Goal: Transaction & Acquisition: Purchase product/service

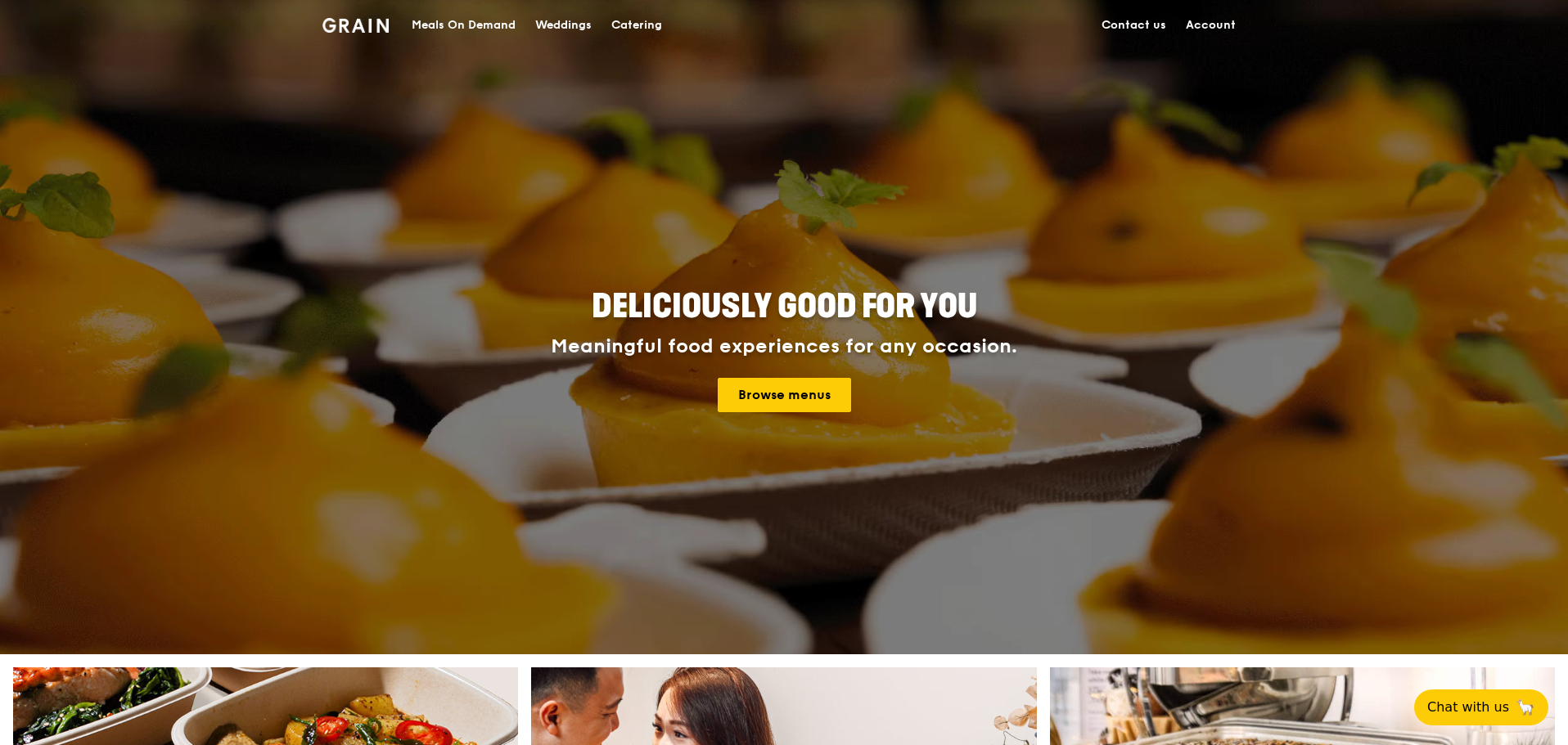
click at [1217, 28] on link "Account" at bounding box center [1210, 25] width 70 height 49
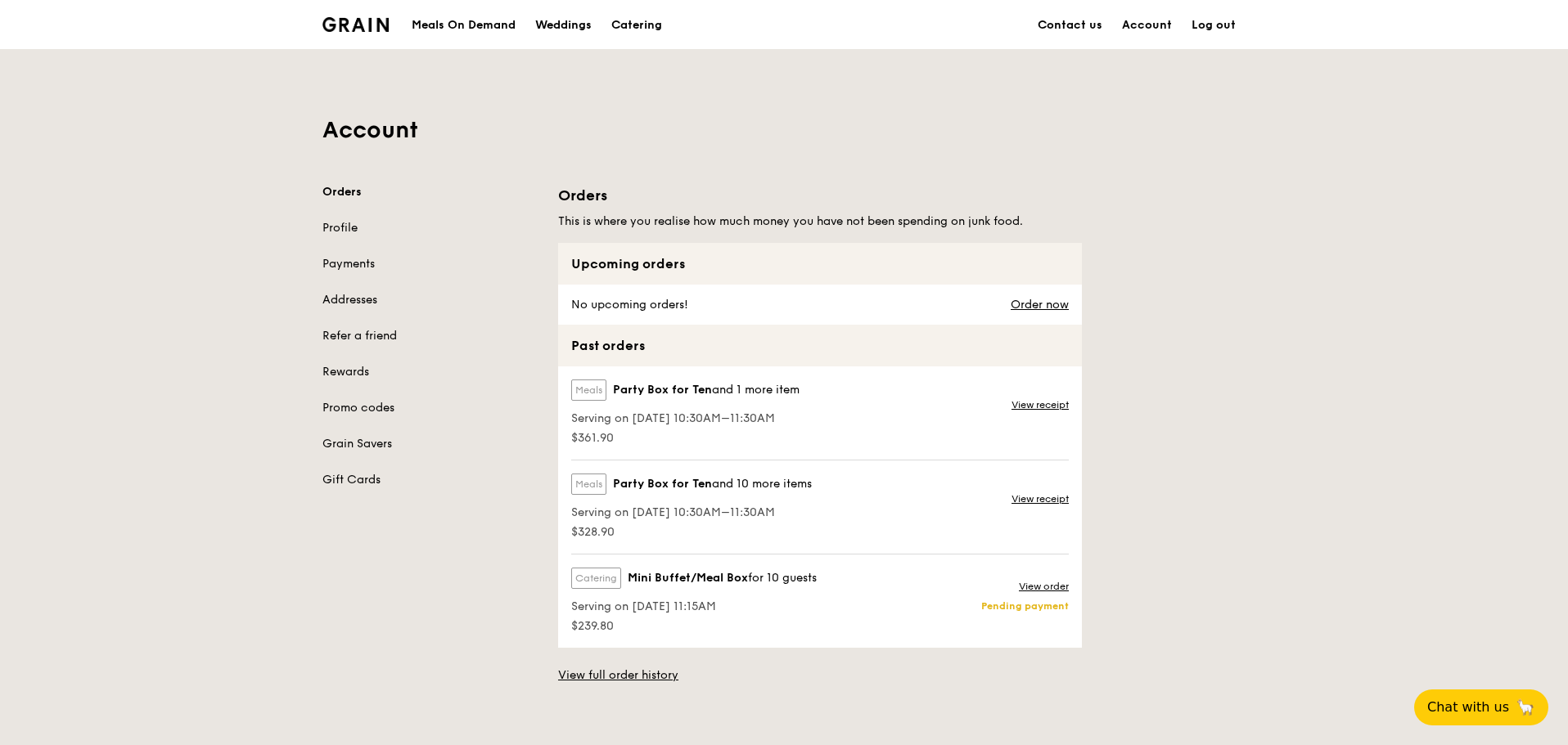
click at [1265, 330] on div "Account Orders Profile Payments Addresses Refer a friend Rewards Promo codes Gr…" at bounding box center [784, 366] width 1568 height 635
click at [483, 147] on div "Account Orders Profile Payments Addresses Refer a friend Rewards Promo codes Gr…" at bounding box center [784, 367] width 943 height 634
click at [474, 23] on div "Meals On Demand" at bounding box center [463, 25] width 104 height 49
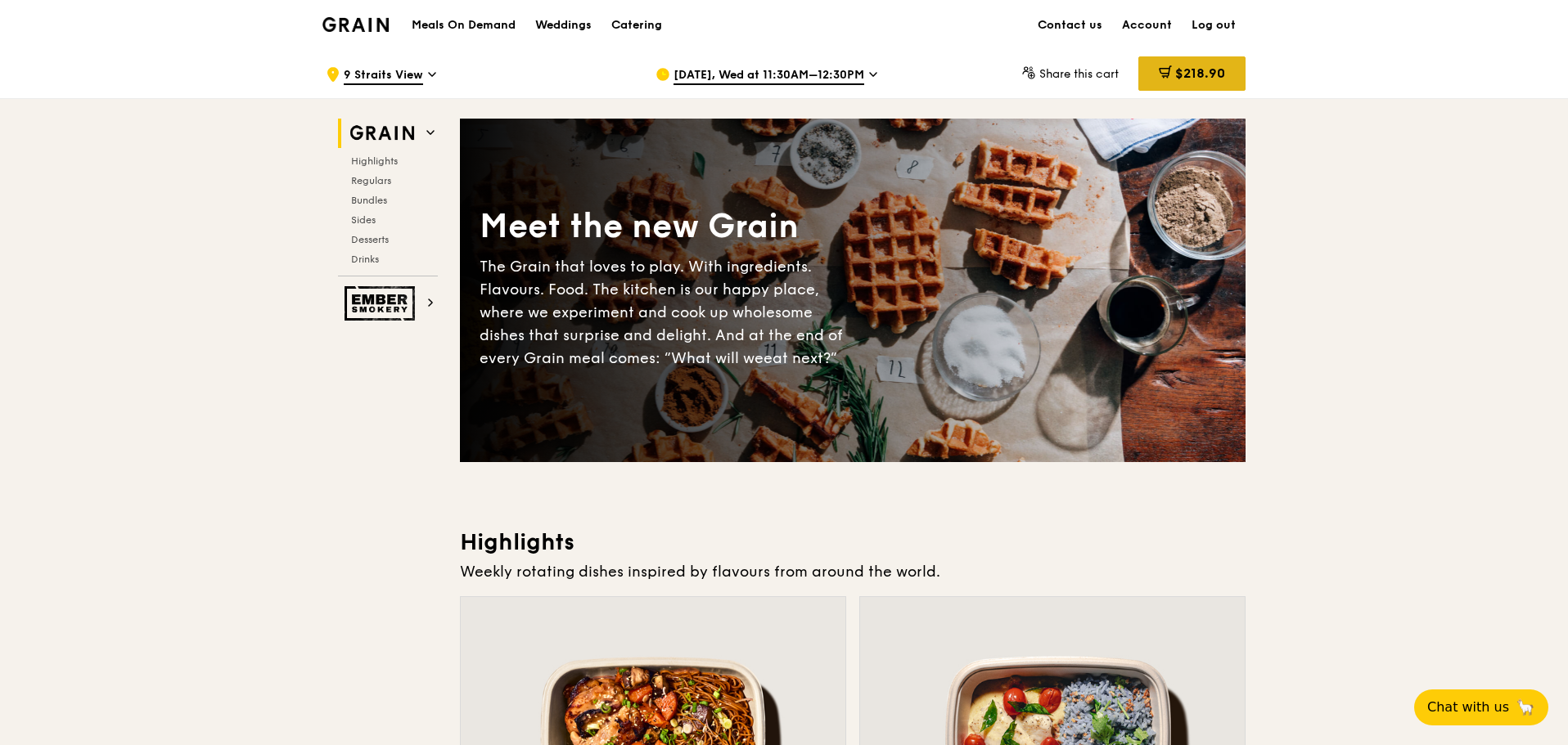
click at [1167, 81] on span at bounding box center [1165, 74] width 13 height 18
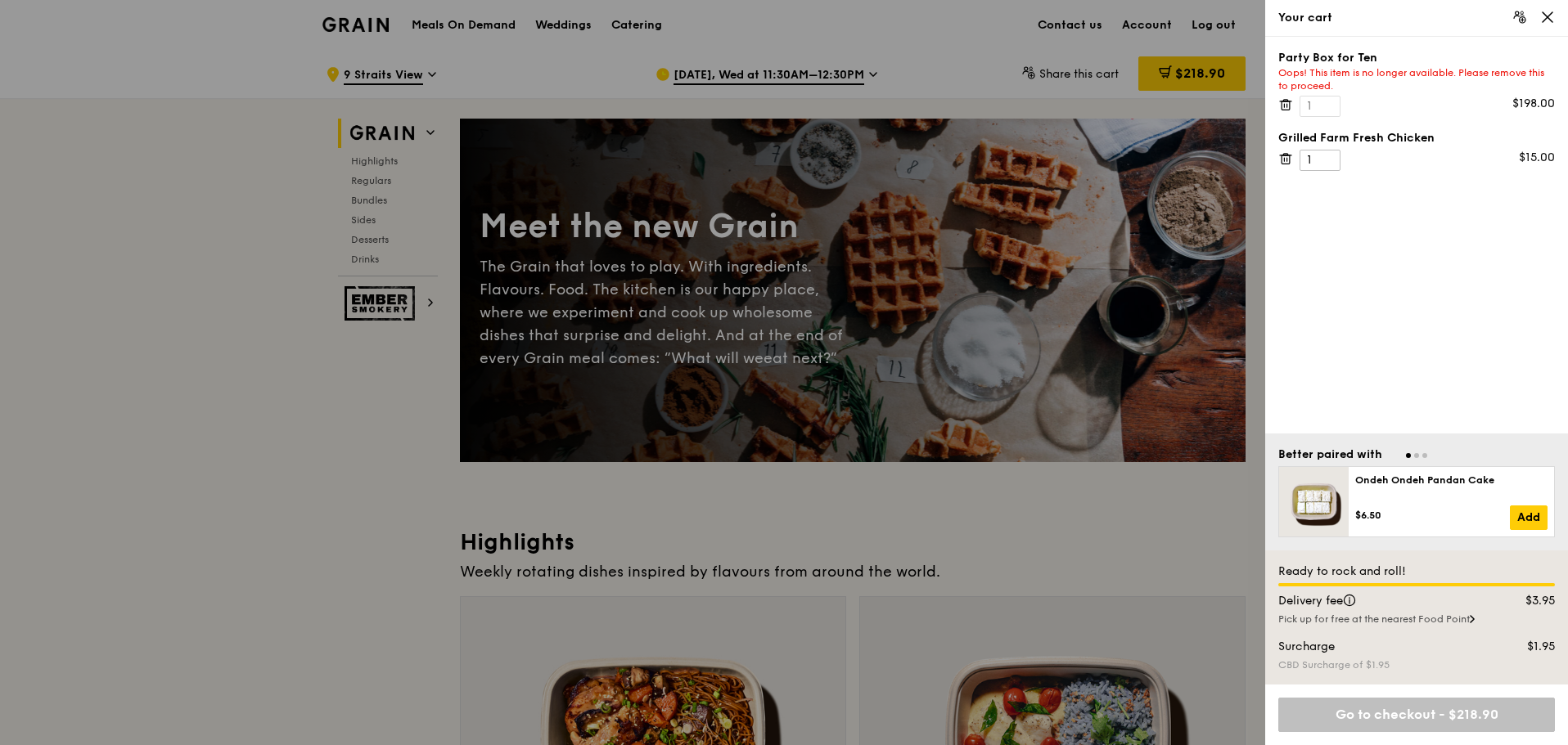
click at [1472, 247] on div "Party Box for Ten Oops! This item is no longer available. Please remove this to…" at bounding box center [1417, 235] width 303 height 397
click at [1290, 104] on icon at bounding box center [1285, 105] width 14 height 14
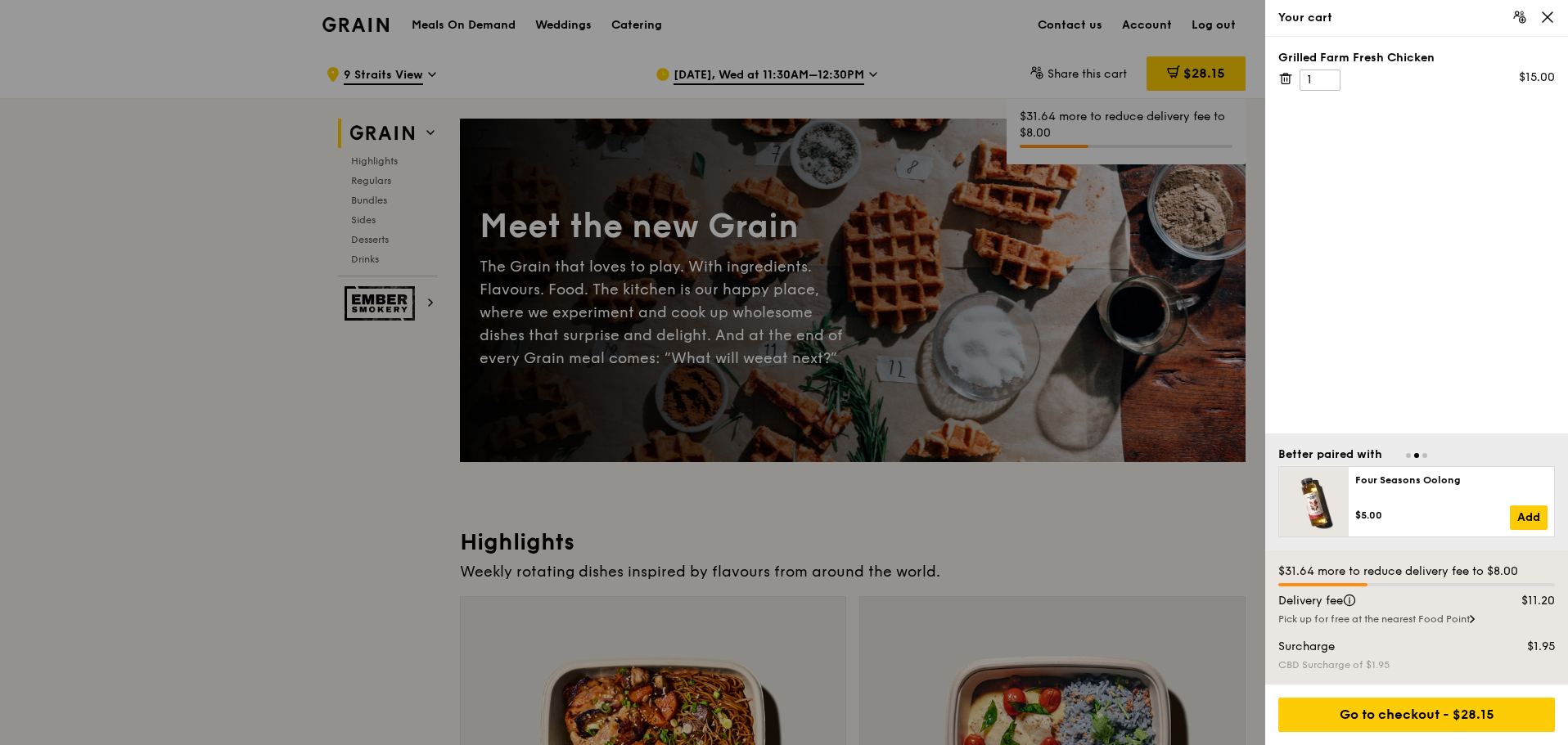
click at [1288, 85] on icon at bounding box center [1285, 78] width 14 height 14
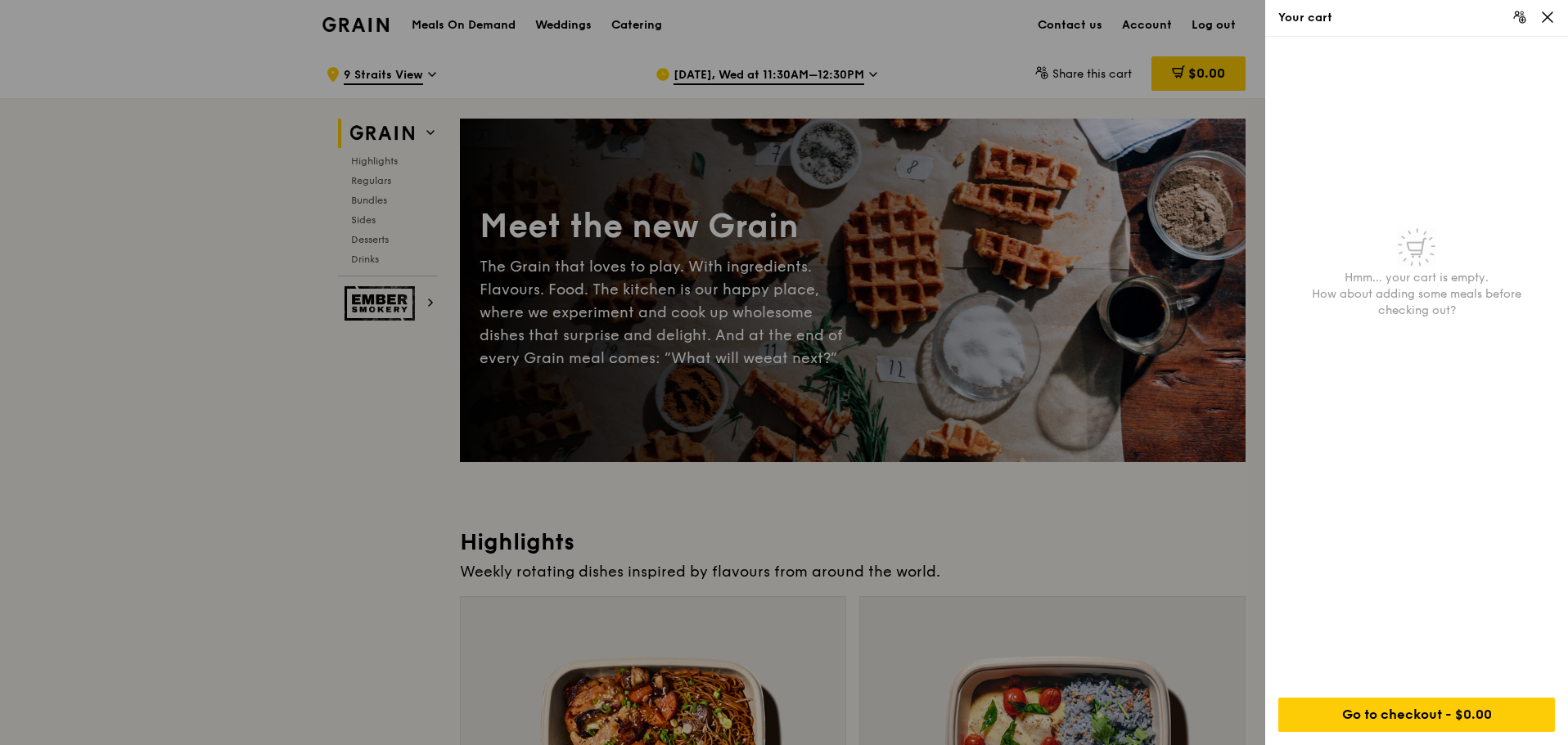
click at [1546, 23] on icon at bounding box center [1547, 17] width 14 height 14
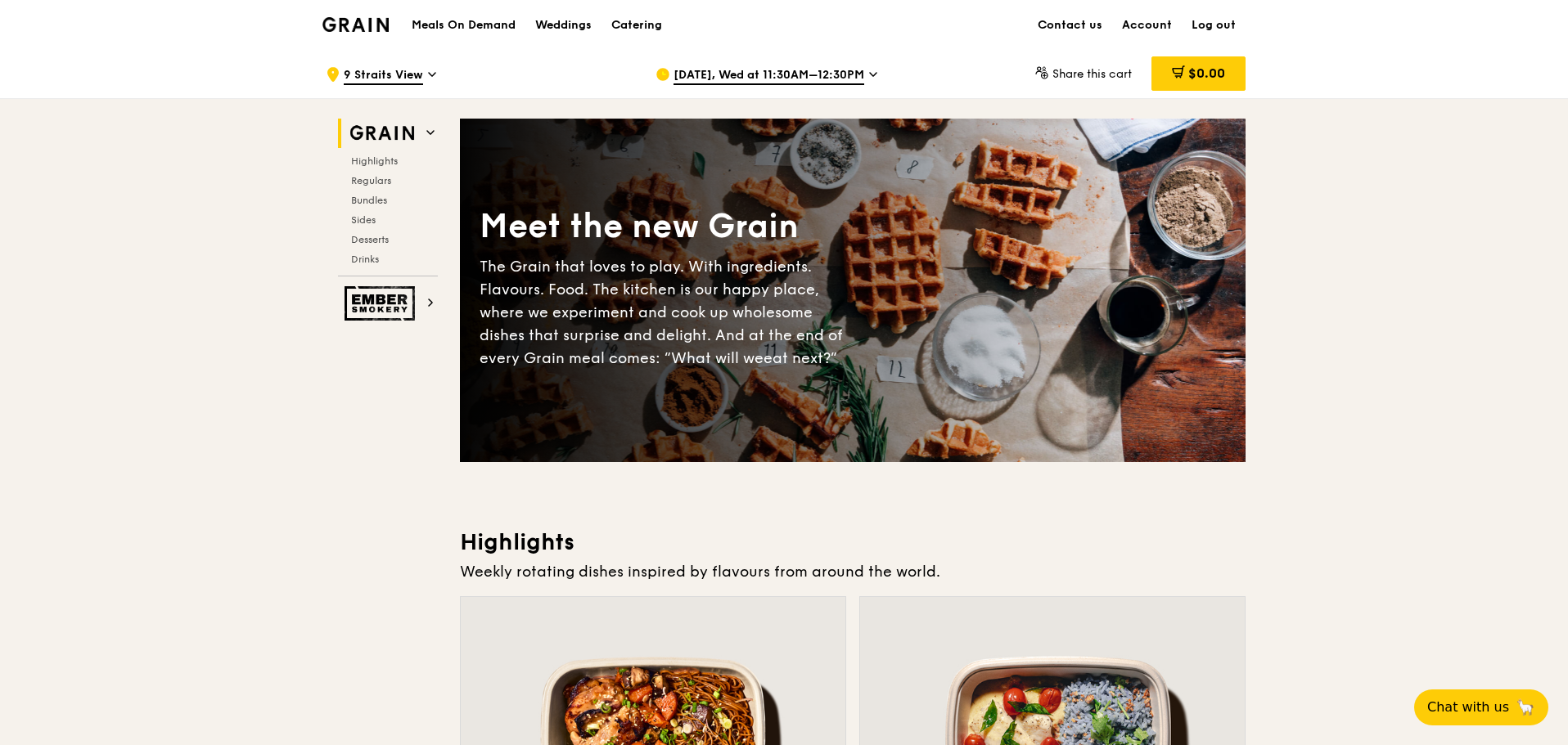
click at [830, 71] on span "Aug 13, Wed at 11:30AM–12:30PM" at bounding box center [769, 76] width 191 height 18
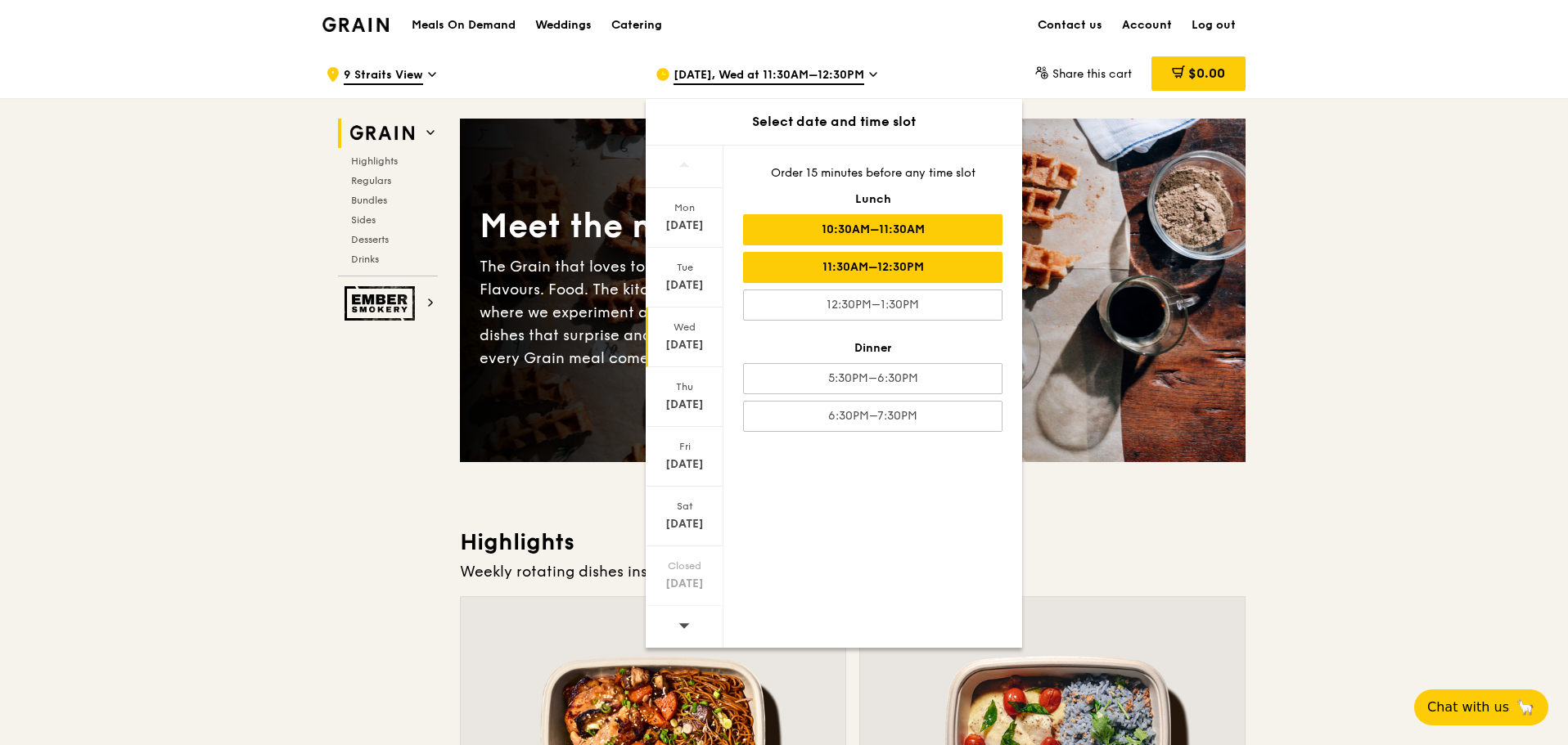
click at [894, 235] on div "10:30AM–11:30AM" at bounding box center [872, 229] width 259 height 31
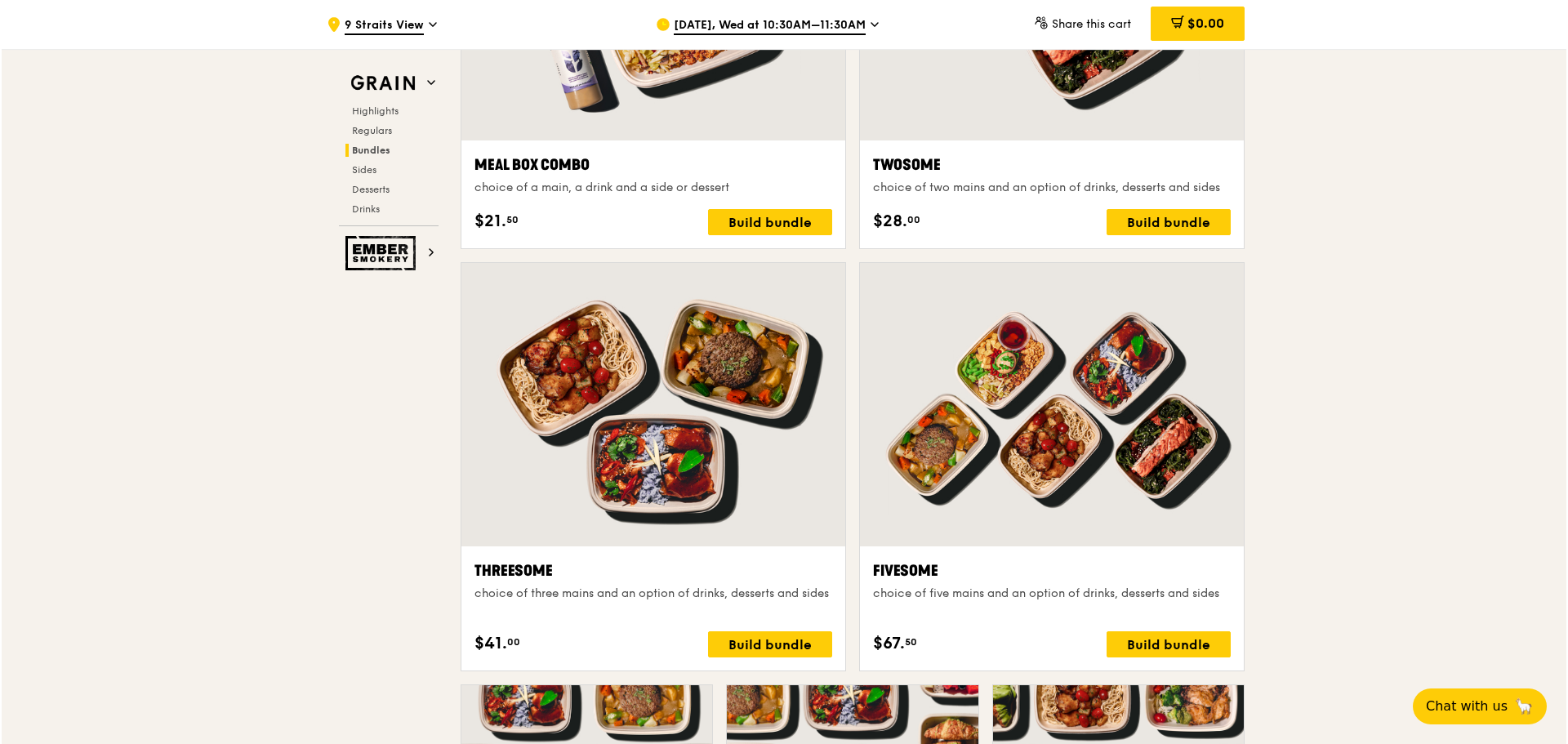
scroll to position [3022, 0]
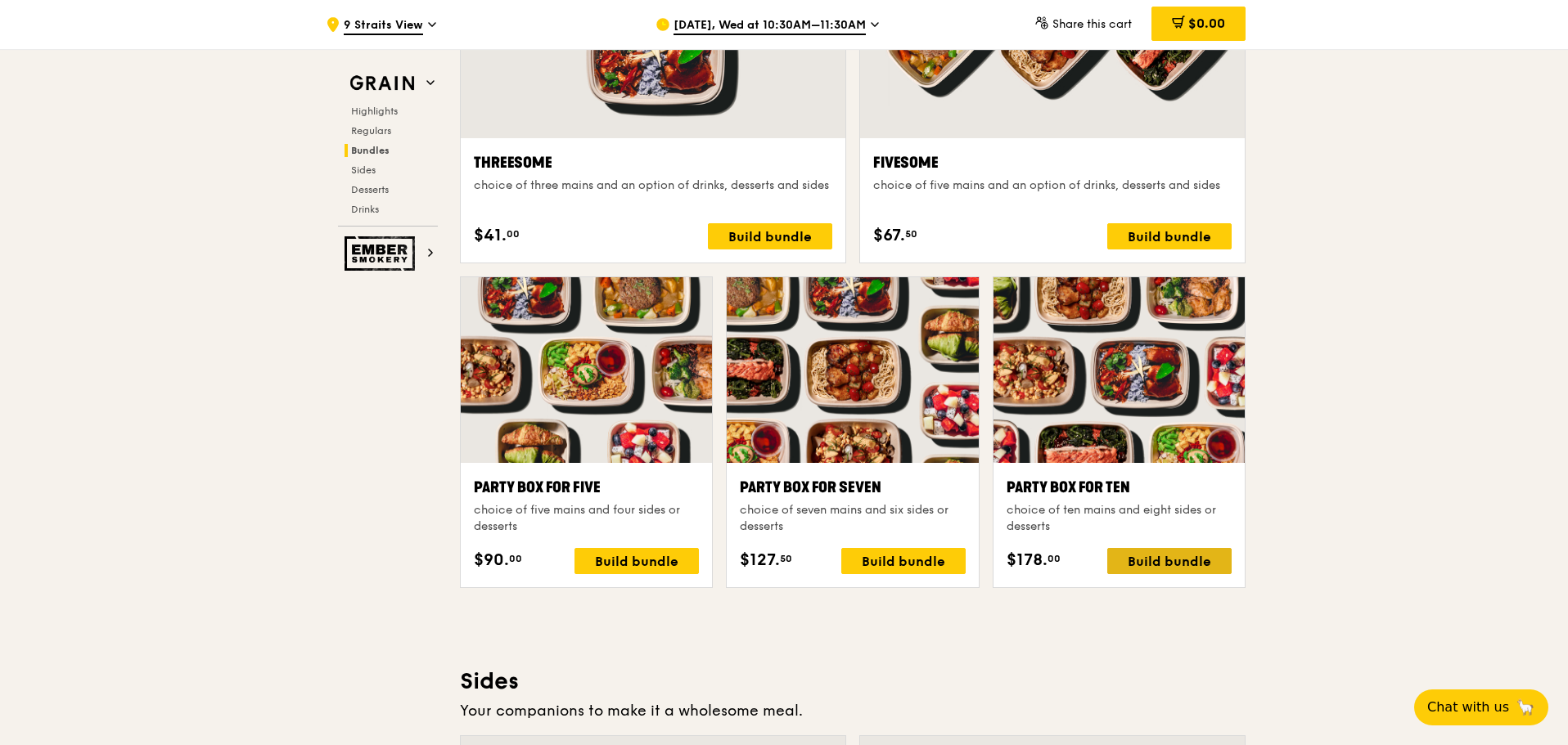
click at [1149, 567] on div "Build bundle" at bounding box center [1169, 561] width 125 height 26
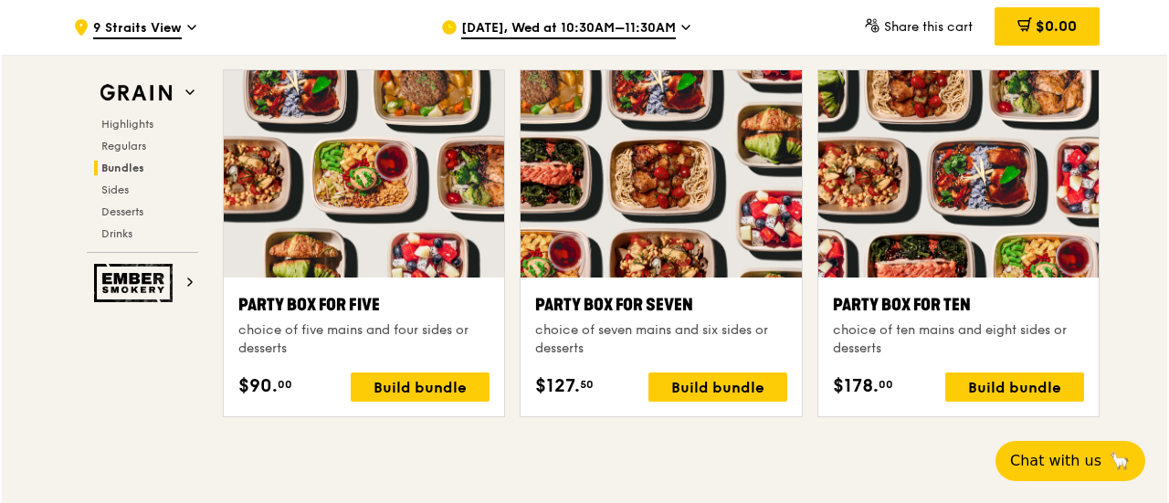
scroll to position [3651, 0]
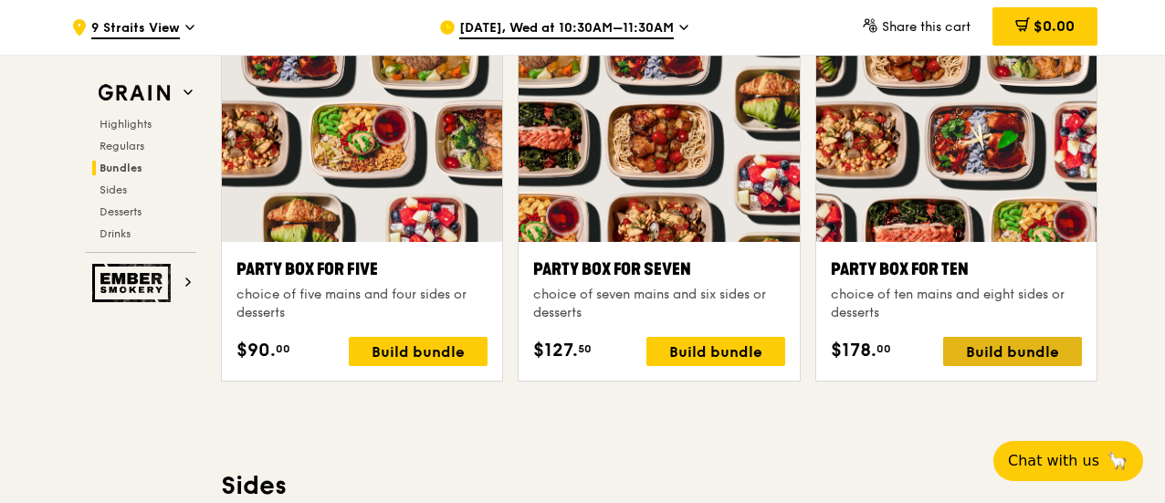
click at [1015, 358] on div "Build bundle" at bounding box center [1012, 351] width 139 height 29
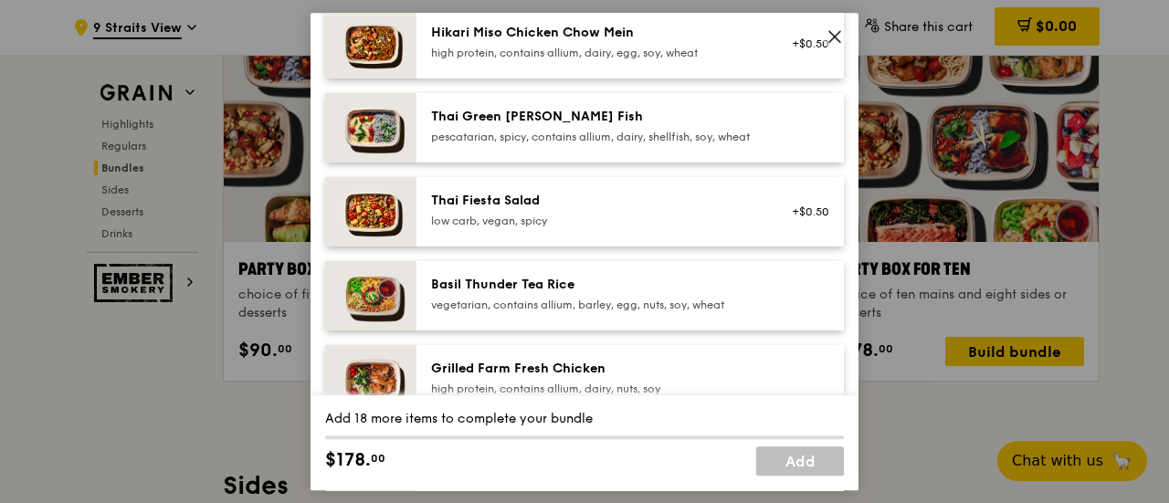
scroll to position [183, 0]
click at [581, 143] on div "pescatarian, spicy, contains allium, dairy, shellfish, soy, wheat" at bounding box center [595, 136] width 328 height 15
click at [496, 209] on div "Thai Fiesta Salad" at bounding box center [595, 200] width 328 height 18
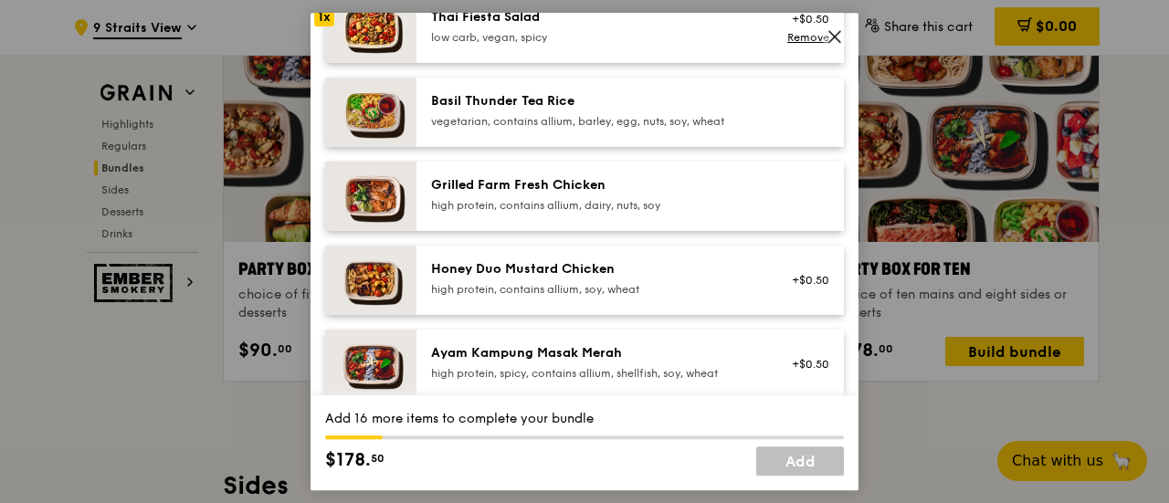
scroll to position [457, 0]
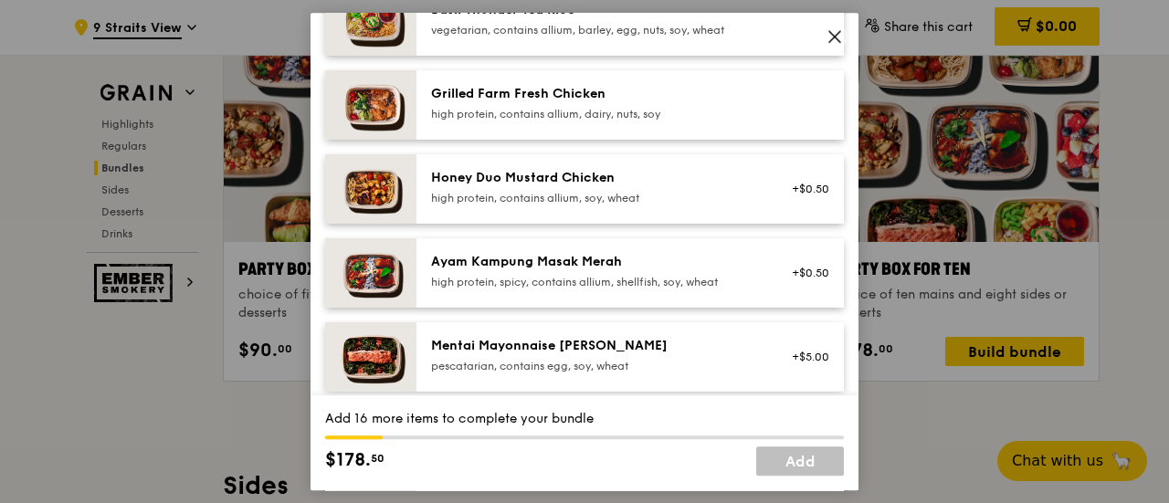
click at [656, 271] on div "Ayam Kampung Masak Merah" at bounding box center [595, 262] width 328 height 18
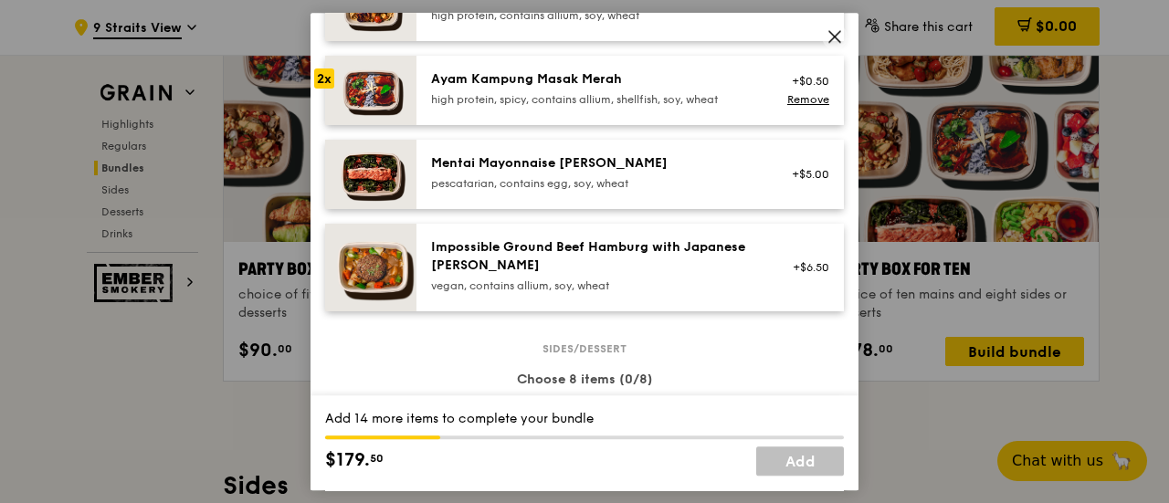
click at [656, 275] on div "Impossible Ground Beef Hamburg with Japanese Curry" at bounding box center [595, 256] width 328 height 37
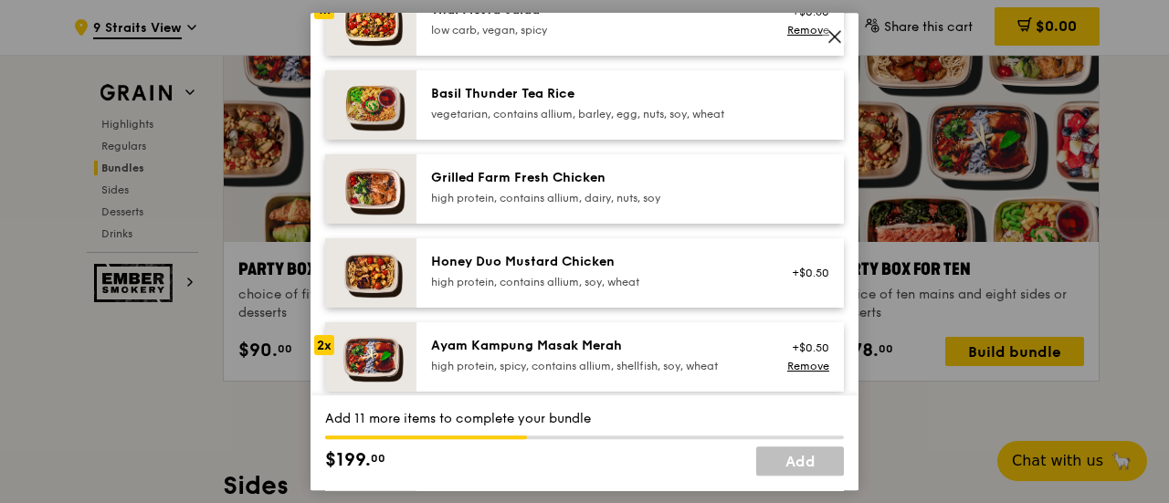
scroll to position [365, 0]
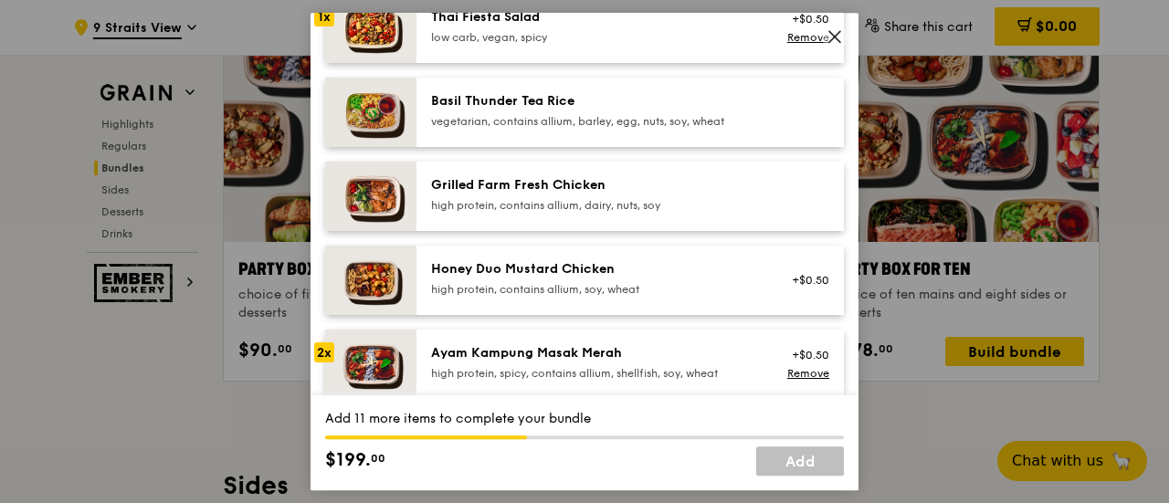
click at [648, 195] on div "Grilled Farm Fresh Chicken" at bounding box center [595, 185] width 328 height 18
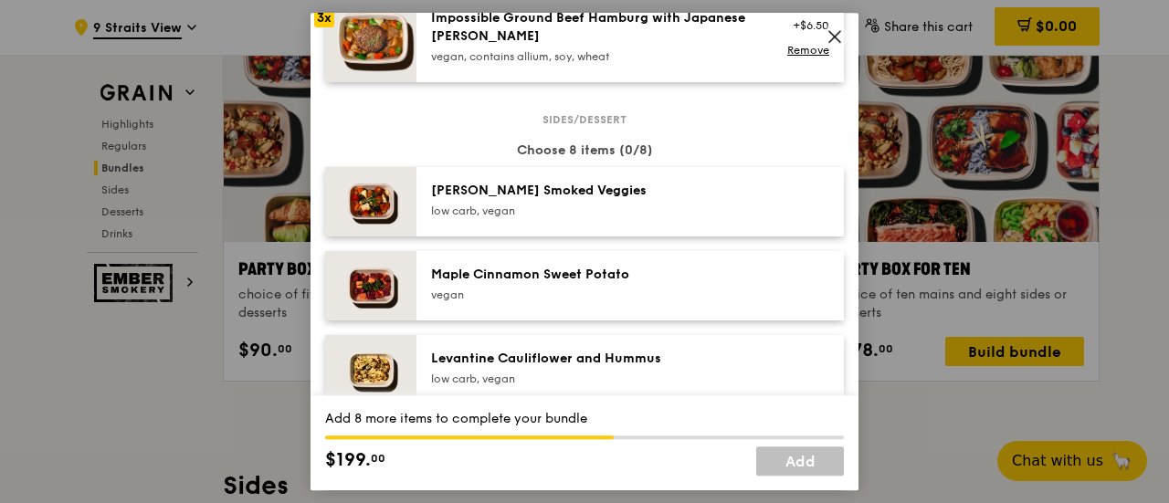
scroll to position [913, 0]
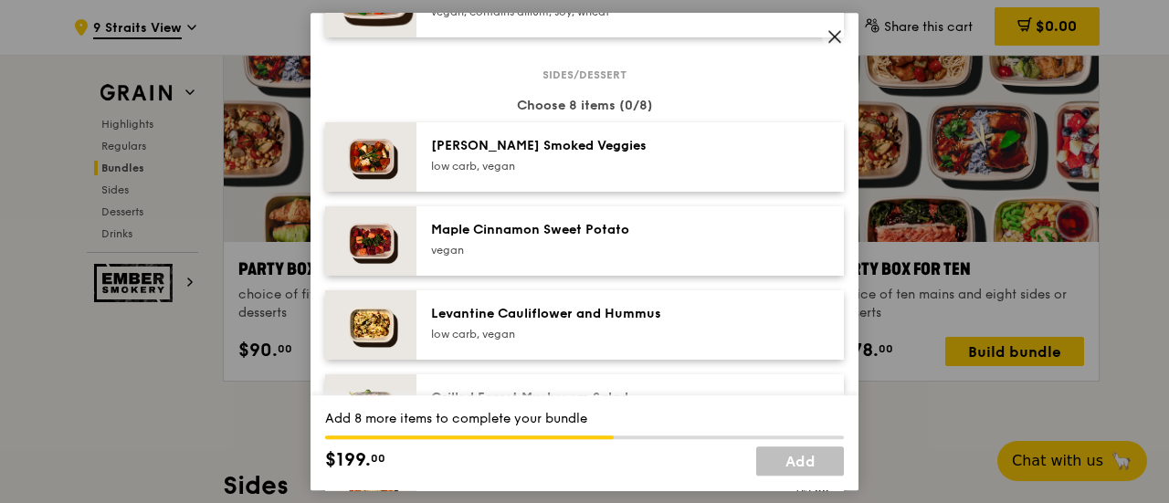
click at [647, 192] on div "Rosemary Smoked Veggies low carb, vegan" at bounding box center [629, 156] width 427 height 69
click at [647, 192] on div "Rosemary Smoked Veggies low carb, vegan Remove" at bounding box center [629, 156] width 427 height 69
click at [614, 276] on div "Maple Cinnamon Sweet Potato vegan" at bounding box center [629, 240] width 427 height 69
click at [614, 276] on div "Maple Cinnamon Sweet Potato vegan Remove" at bounding box center [629, 240] width 427 height 69
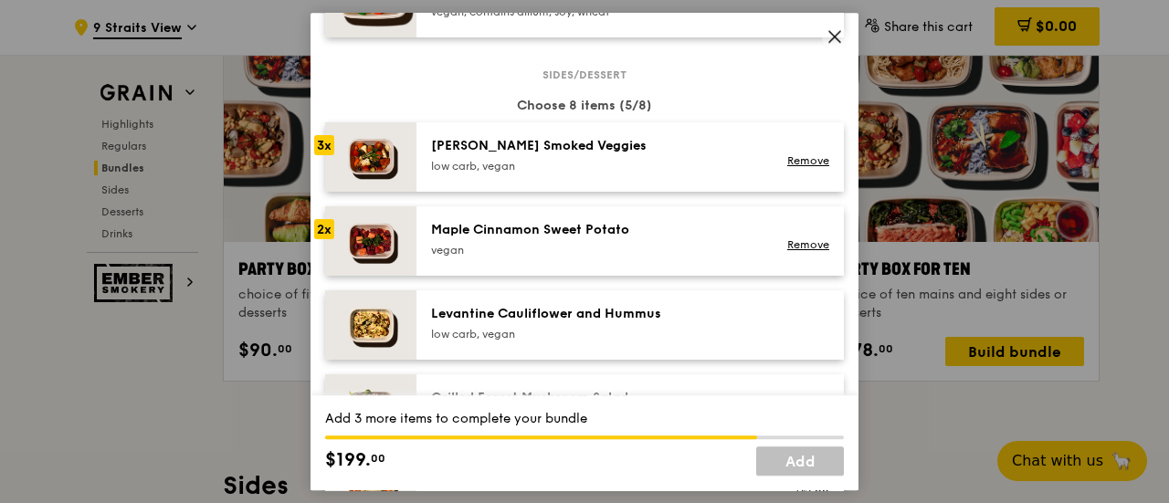
click at [590, 323] on div "Levantine Cauliflower and Hummus" at bounding box center [595, 314] width 328 height 18
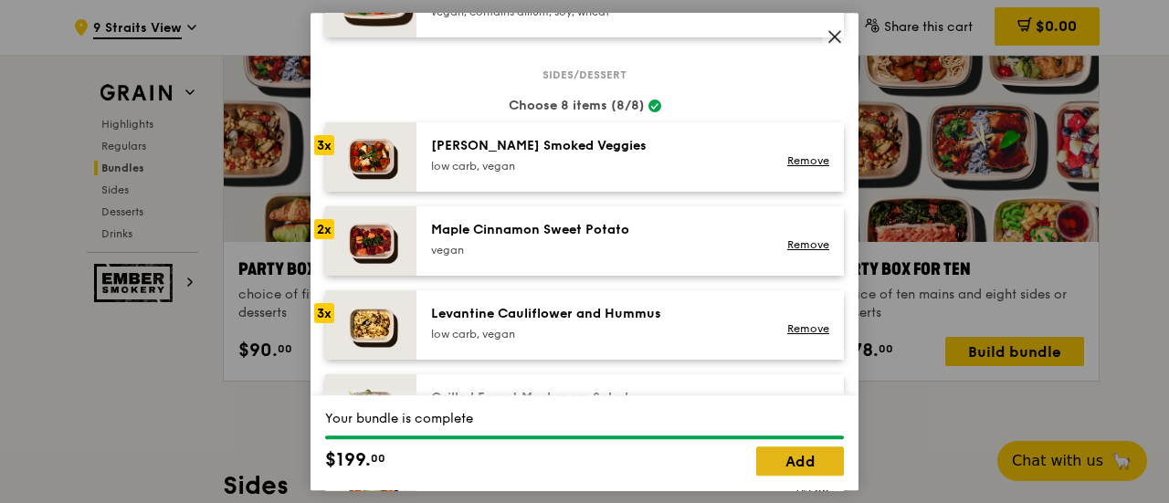
click at [807, 461] on link "Add" at bounding box center [800, 461] width 88 height 29
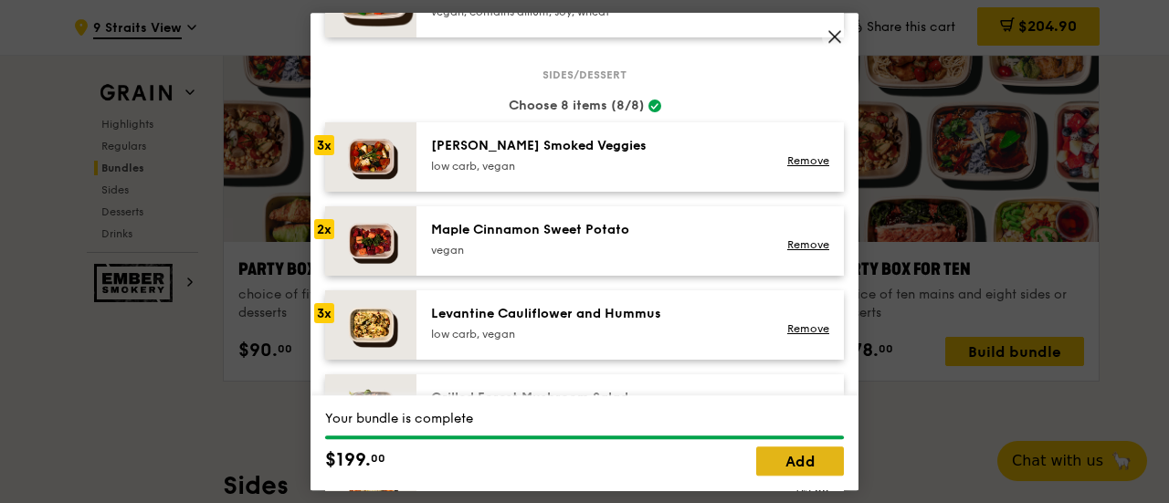
scroll to position [3651, 0]
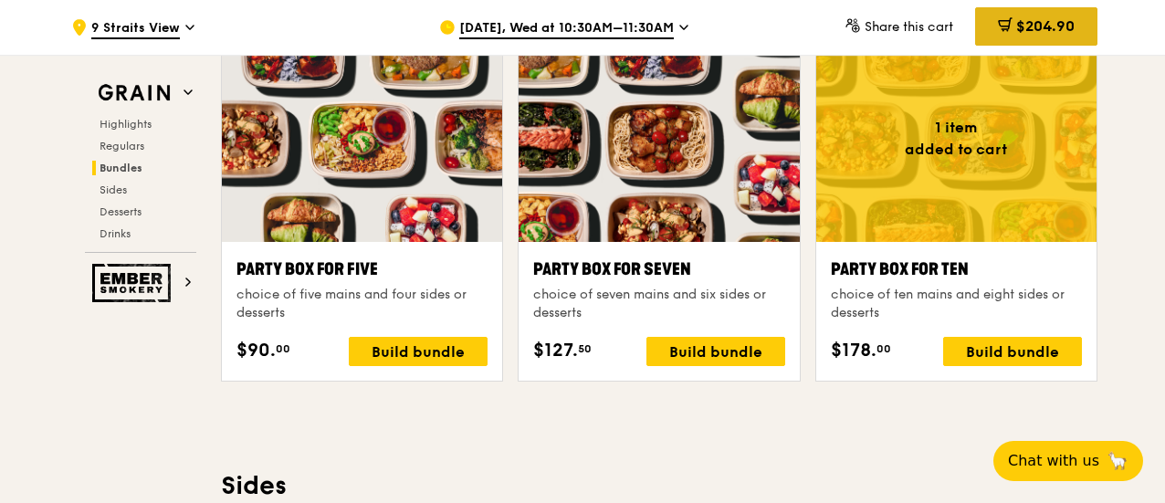
click at [1005, 39] on div "$204.90" at bounding box center [1036, 26] width 122 height 38
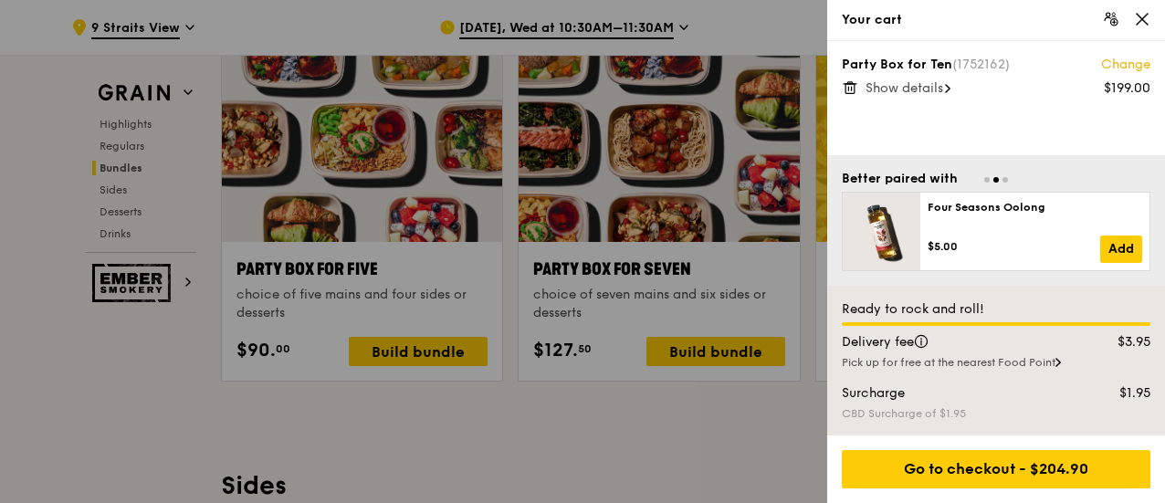
click at [694, 436] on div at bounding box center [582, 251] width 1165 height 503
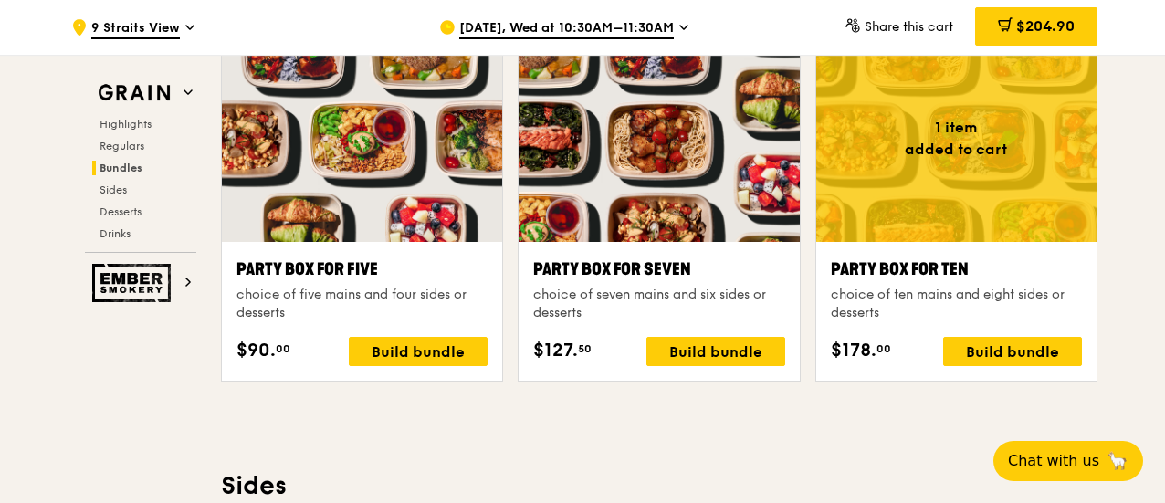
click at [998, 64] on div at bounding box center [956, 138] width 280 height 207
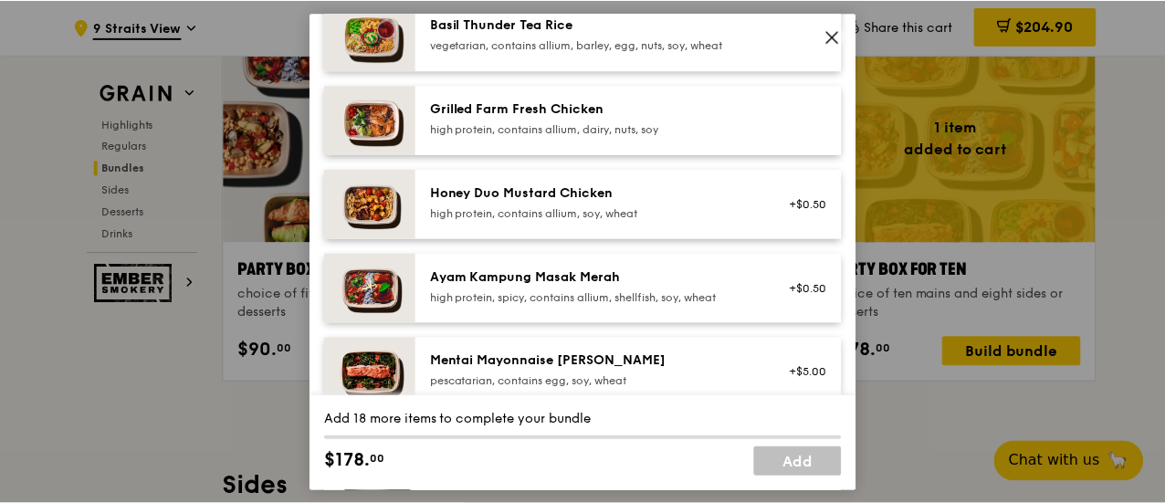
scroll to position [548, 0]
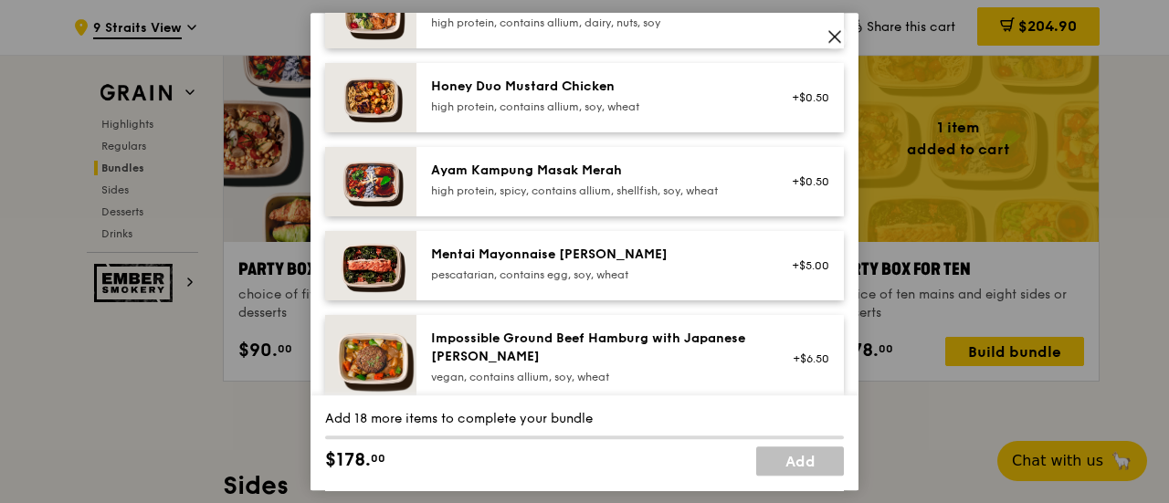
click at [835, 37] on icon at bounding box center [834, 36] width 16 height 16
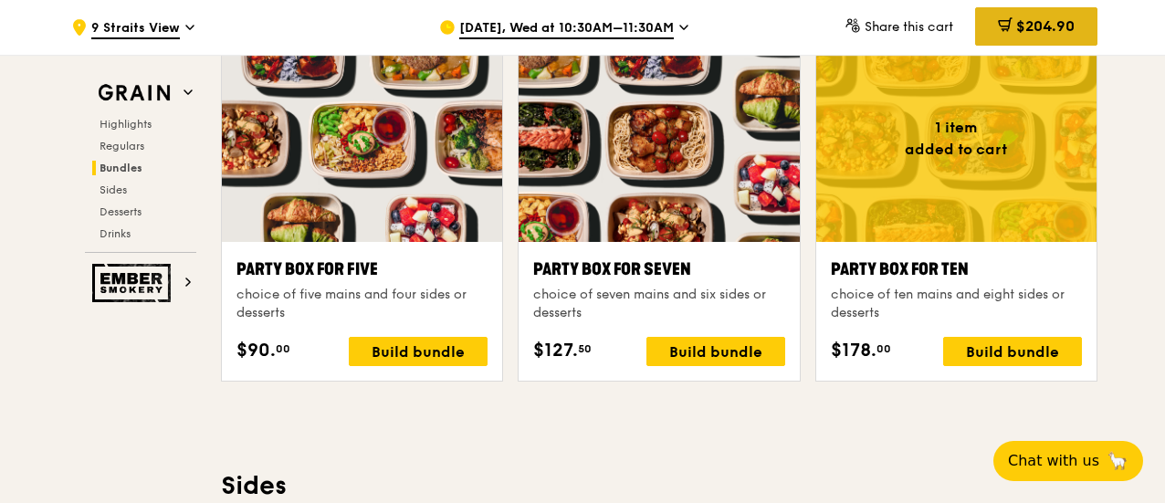
click at [1052, 30] on span "$204.90" at bounding box center [1045, 25] width 58 height 17
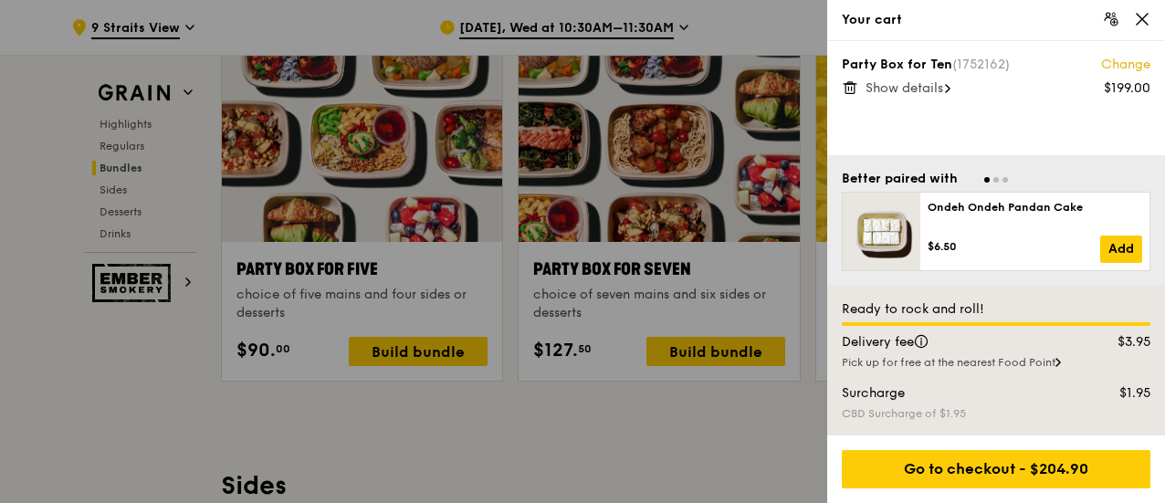
click at [941, 87] on span "Show details" at bounding box center [905, 88] width 78 height 16
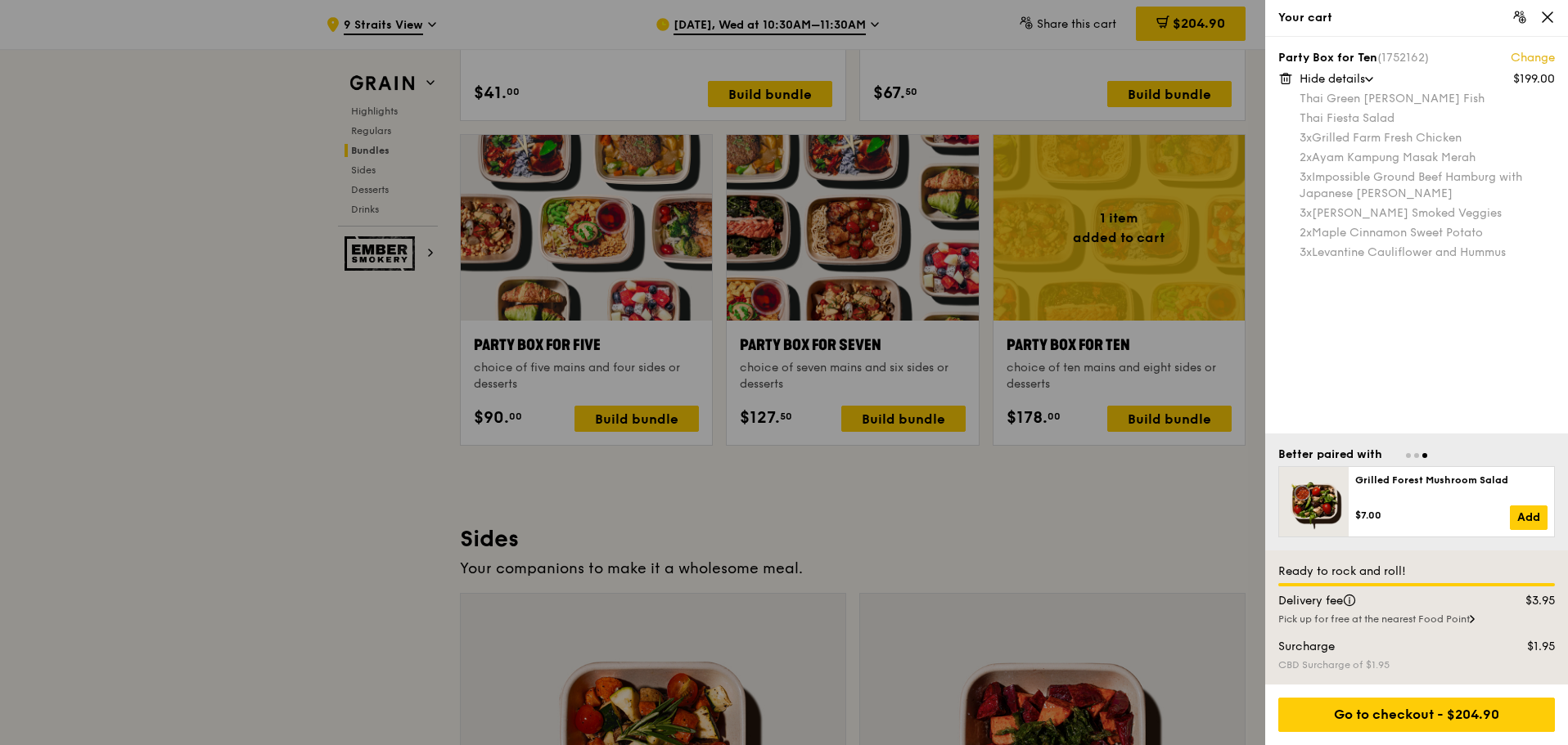
scroll to position [3027, 0]
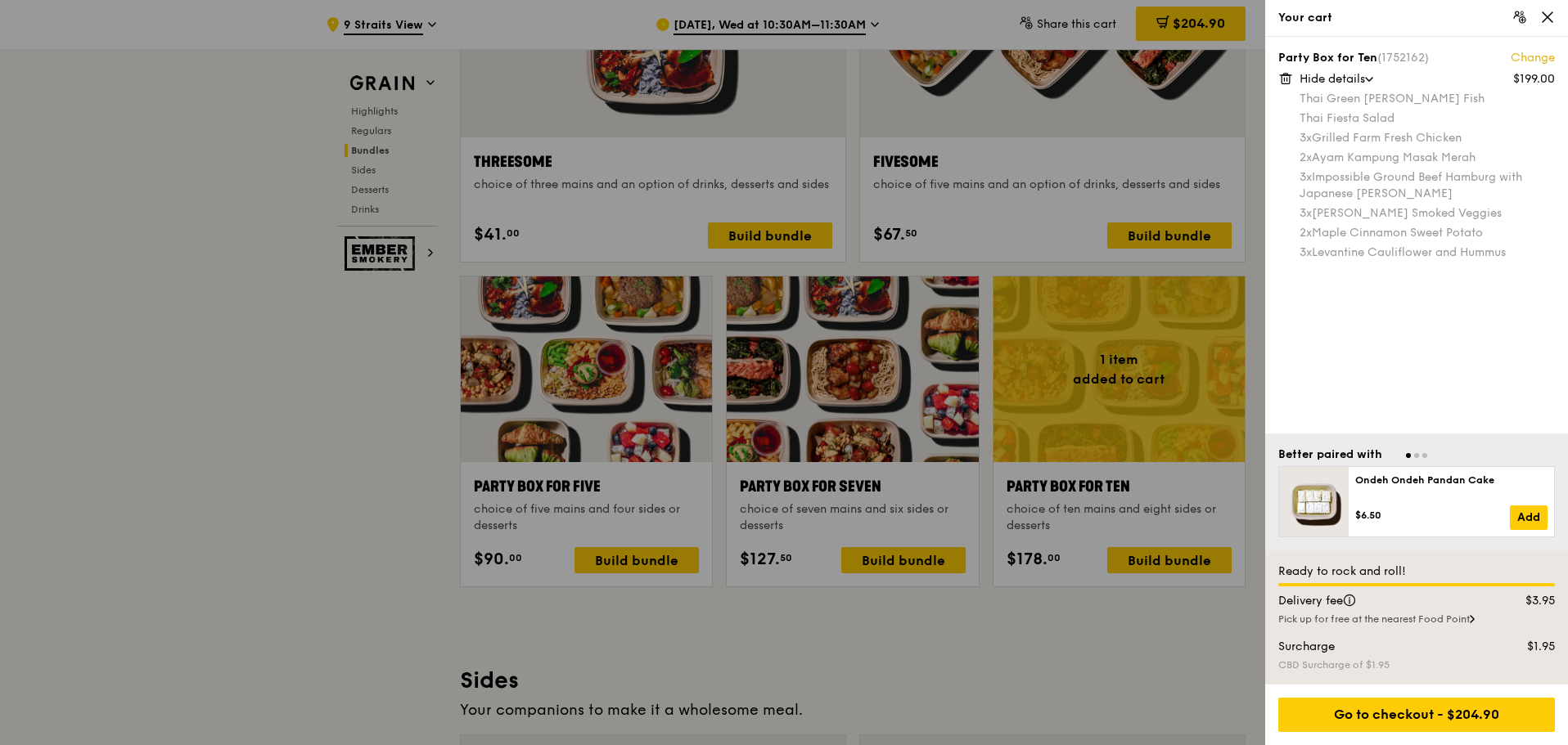
click at [1351, 88] on div "$199.00 Hide details Thai Green Curry Fish Thai Fiesta Salad 3x Grilled Farm Fr…" at bounding box center [1426, 166] width 255 height 190
click at [1341, 141] on div "3x Grilled Farm Fresh Chicken" at bounding box center [1426, 138] width 255 height 16
click at [1340, 158] on div "2x Ayam Kampung Masak Merah" at bounding box center [1426, 158] width 255 height 16
click at [1340, 173] on div "3x Impossible Ground Beef Hamburg with Japanese Curry" at bounding box center [1426, 185] width 255 height 33
click at [54, 335] on div at bounding box center [784, 372] width 1568 height 745
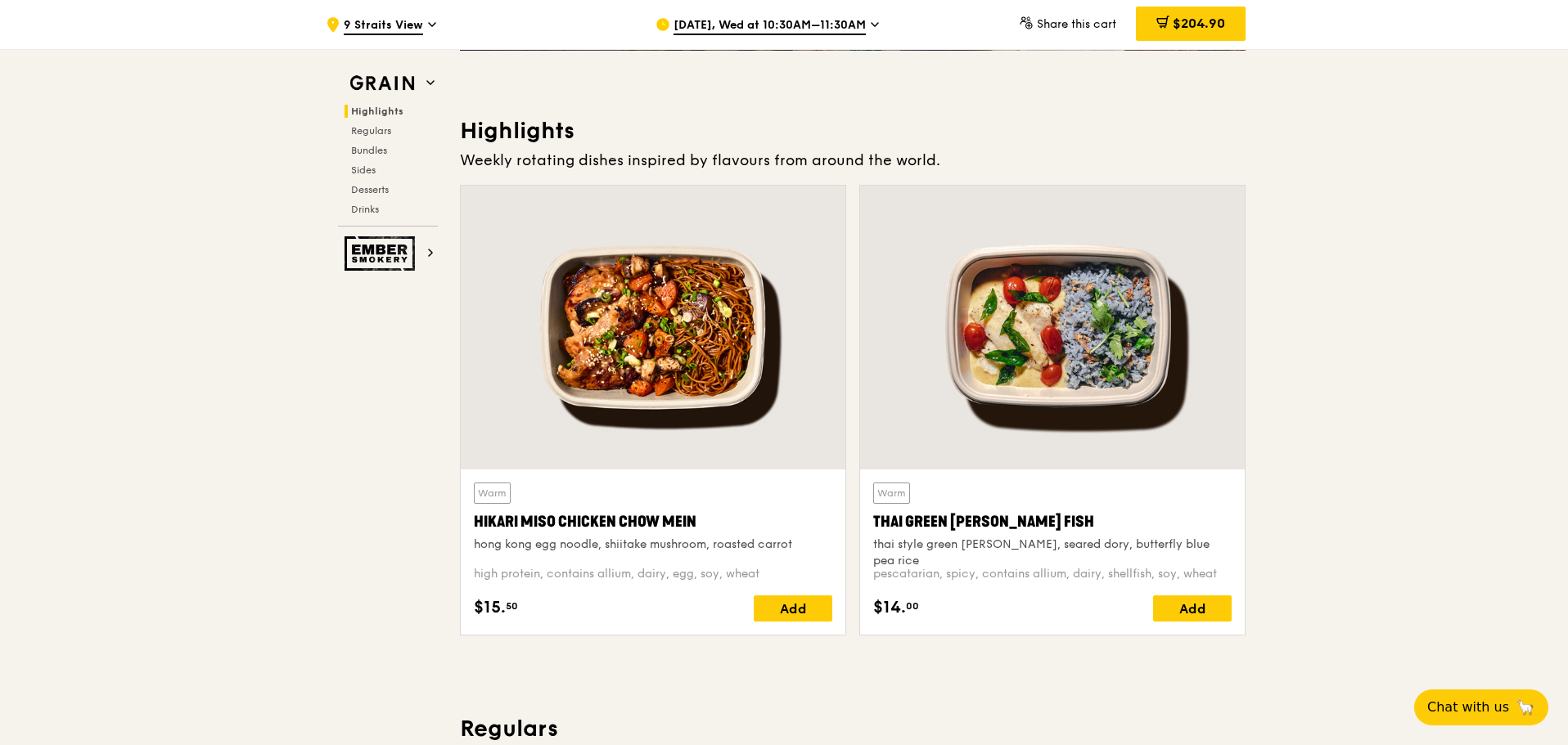
scroll to position [410, 0]
click at [1188, 608] on div "Add" at bounding box center [1193, 609] width 79 height 26
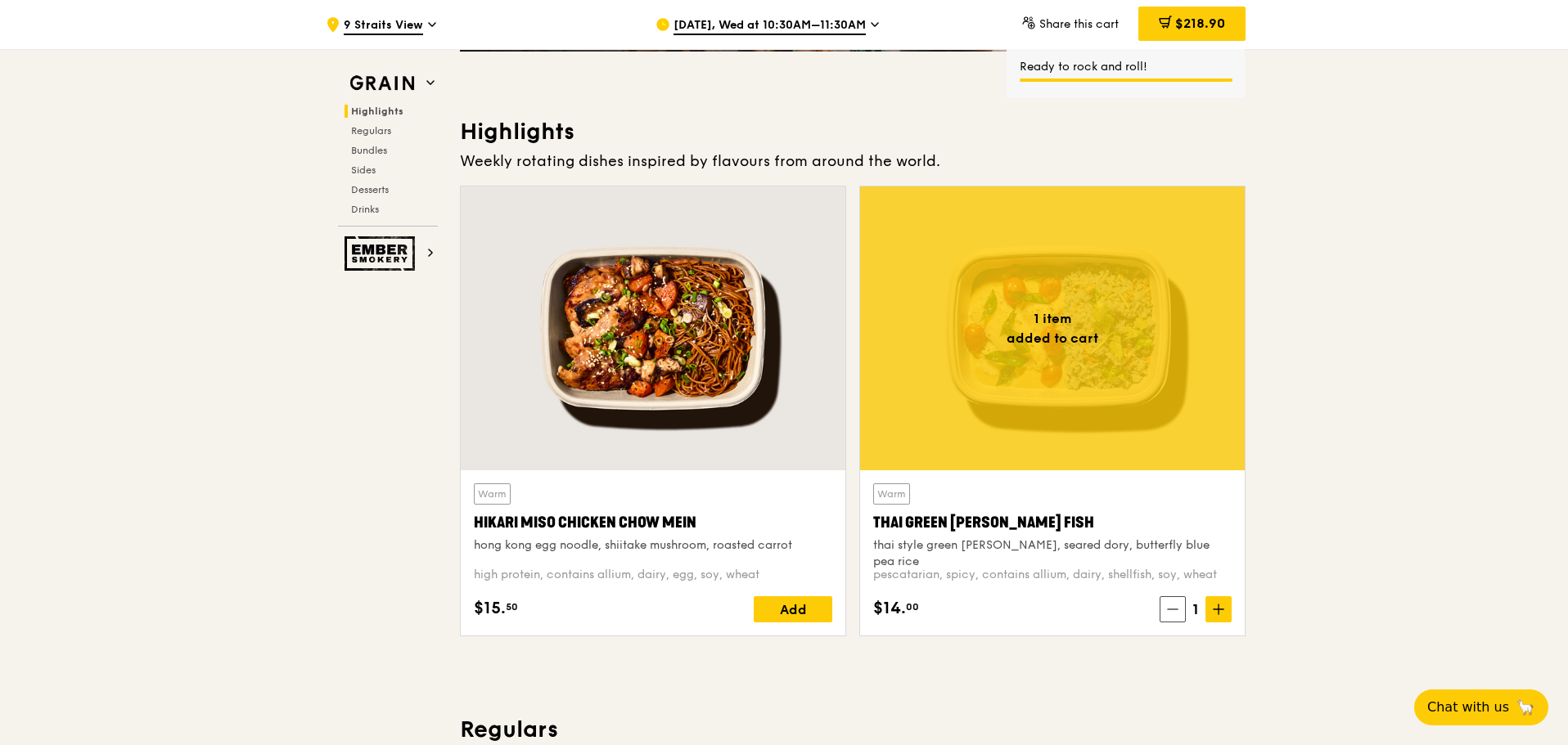
click at [1179, 37] on div "$218.90" at bounding box center [1192, 23] width 108 height 34
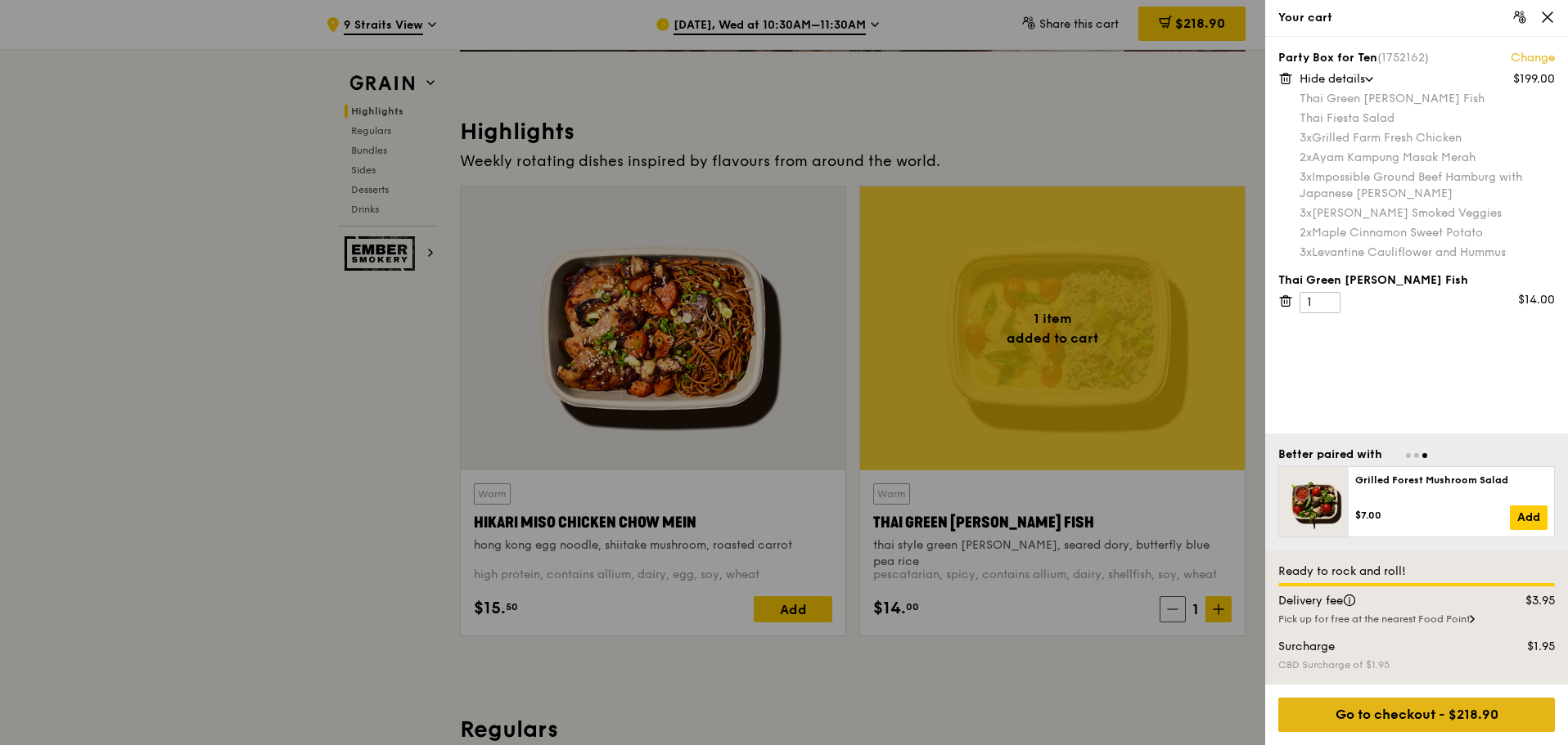
click at [1401, 722] on div "Go to checkout - $218.90" at bounding box center [1416, 715] width 277 height 34
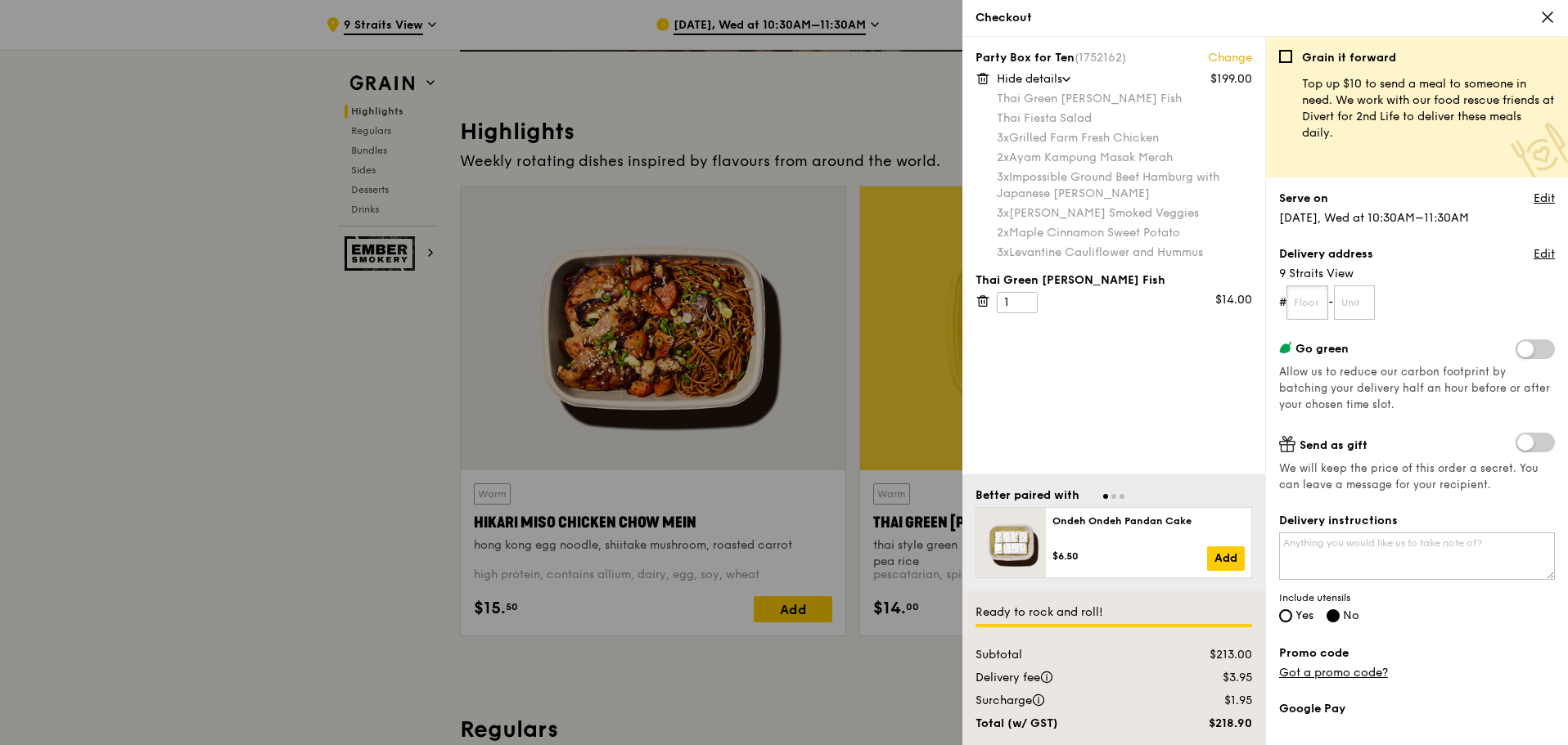
click at [1312, 302] on input "text" at bounding box center [1307, 303] width 42 height 34
type input "21"
type input "07"
click at [1360, 548] on textarea "Delivery instructions" at bounding box center [1417, 556] width 276 height 47
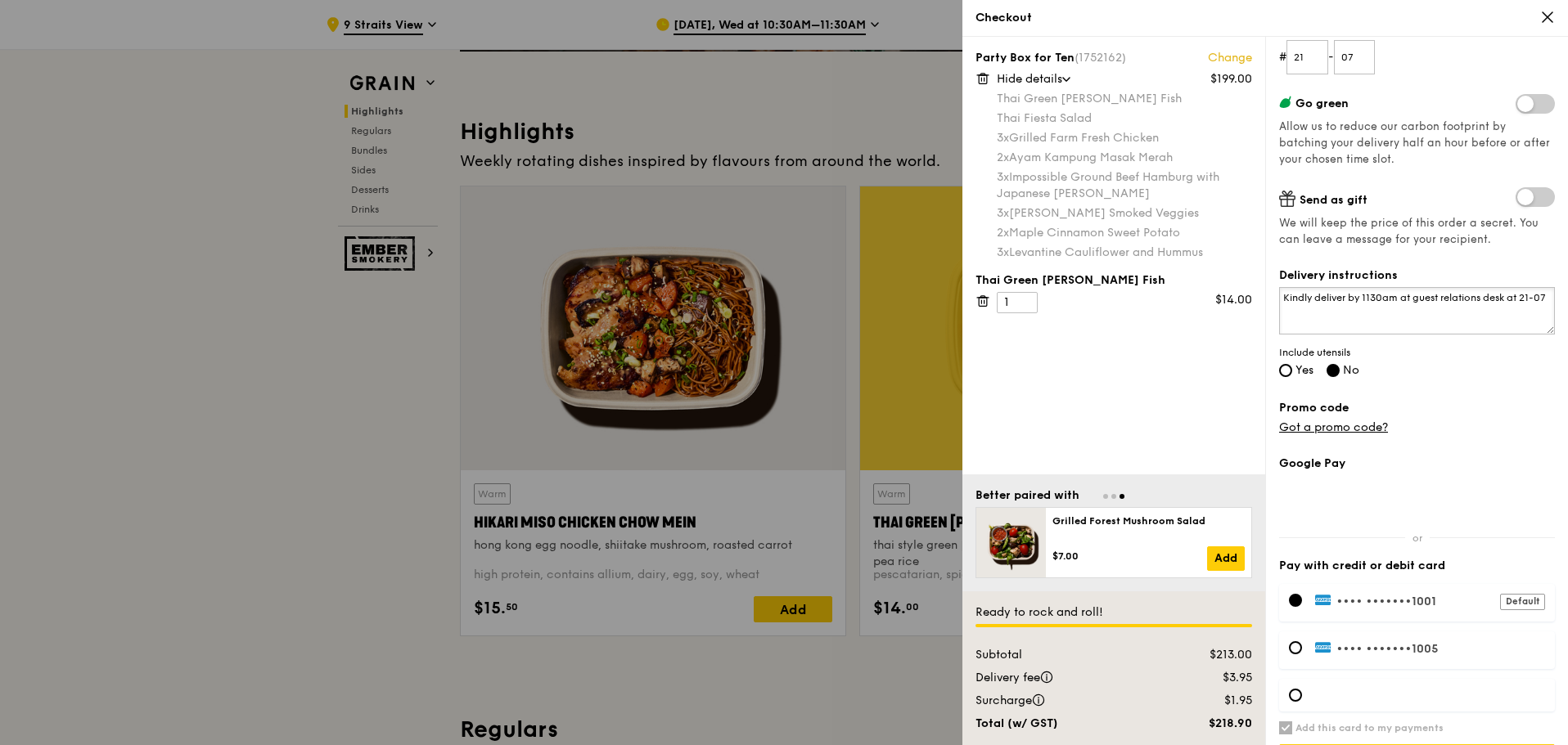
scroll to position [292, 0]
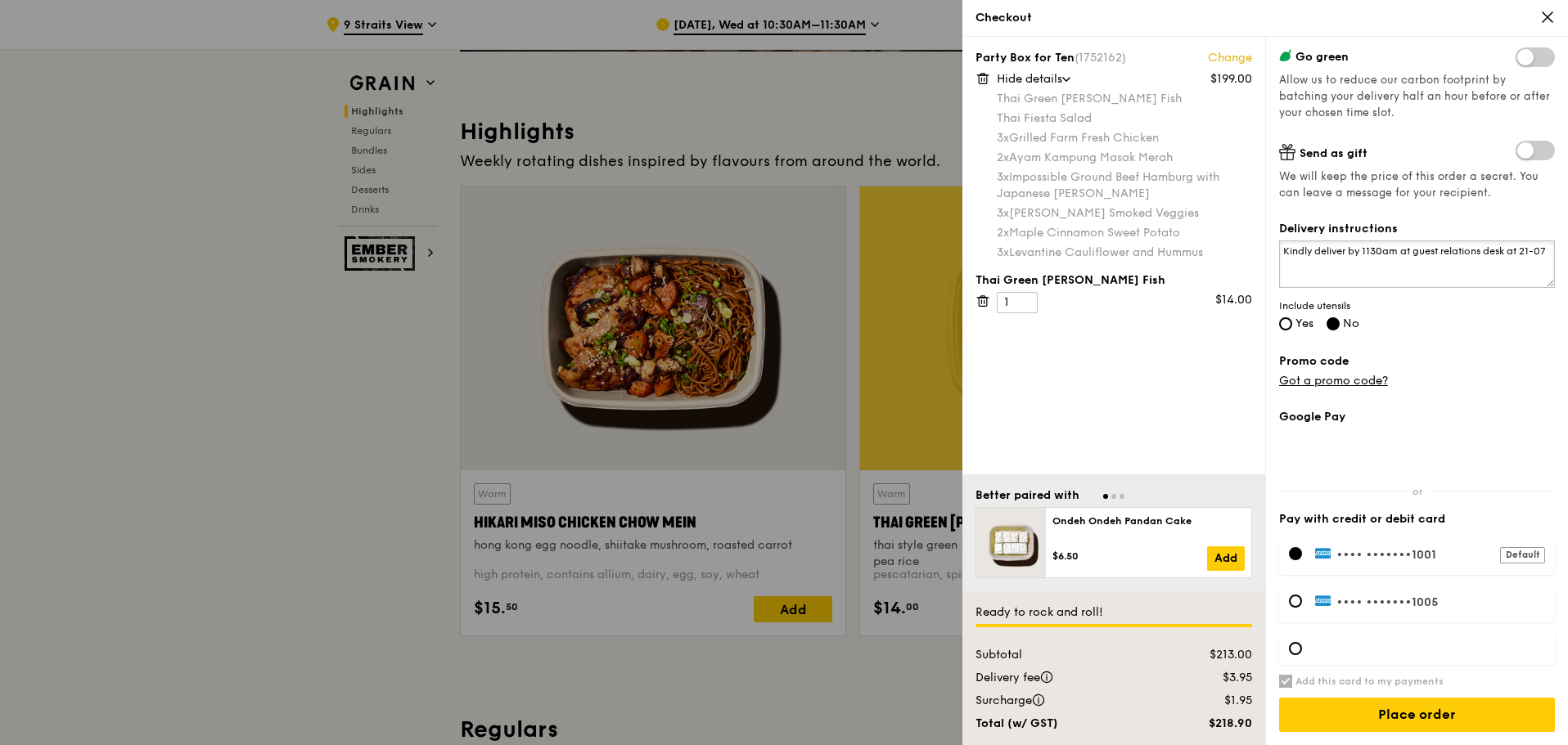
type textarea "Kindly deliver by 1130am at guest relations desk at 21-07"
click at [1297, 648] on div at bounding box center [1295, 648] width 13 height 13
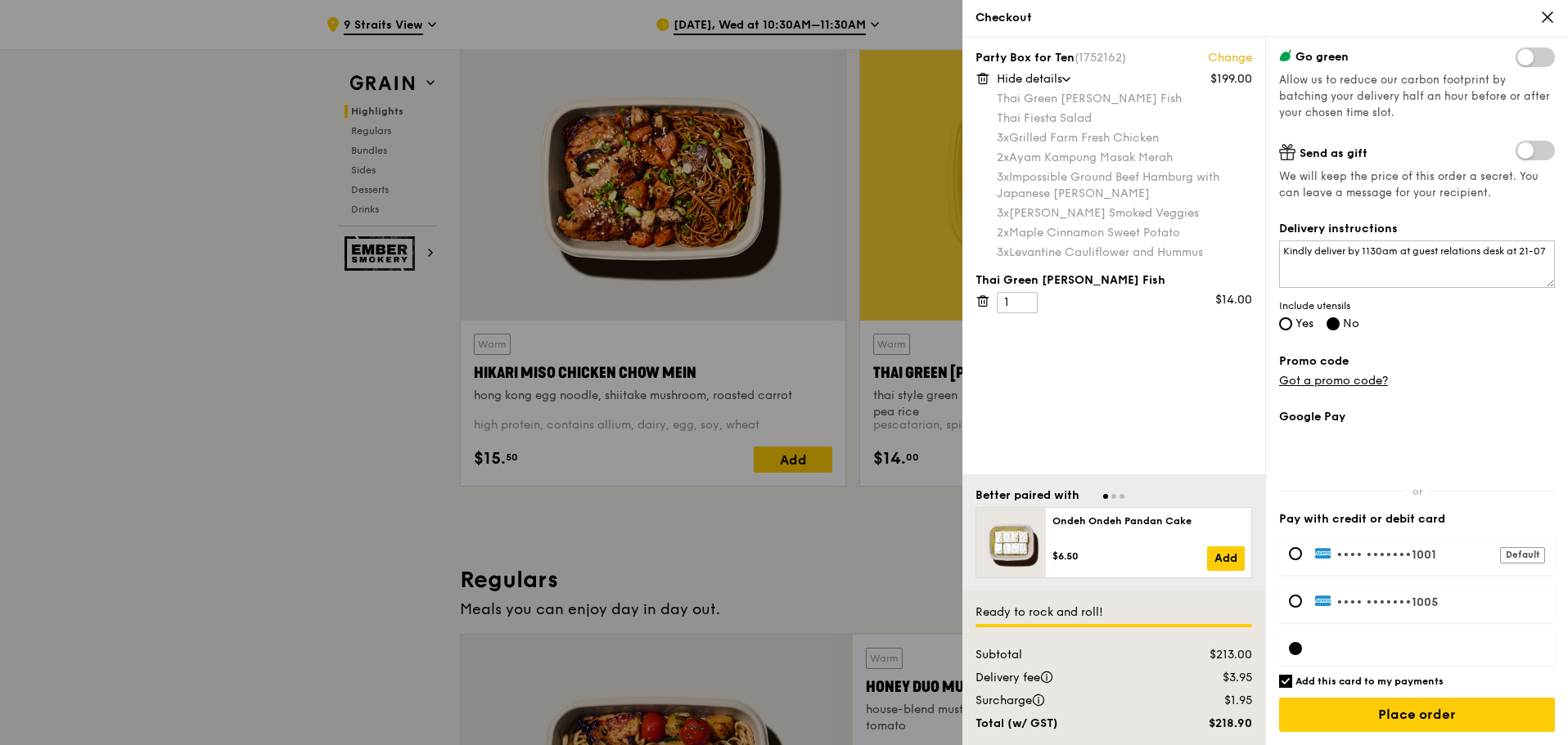
scroll to position [573, 0]
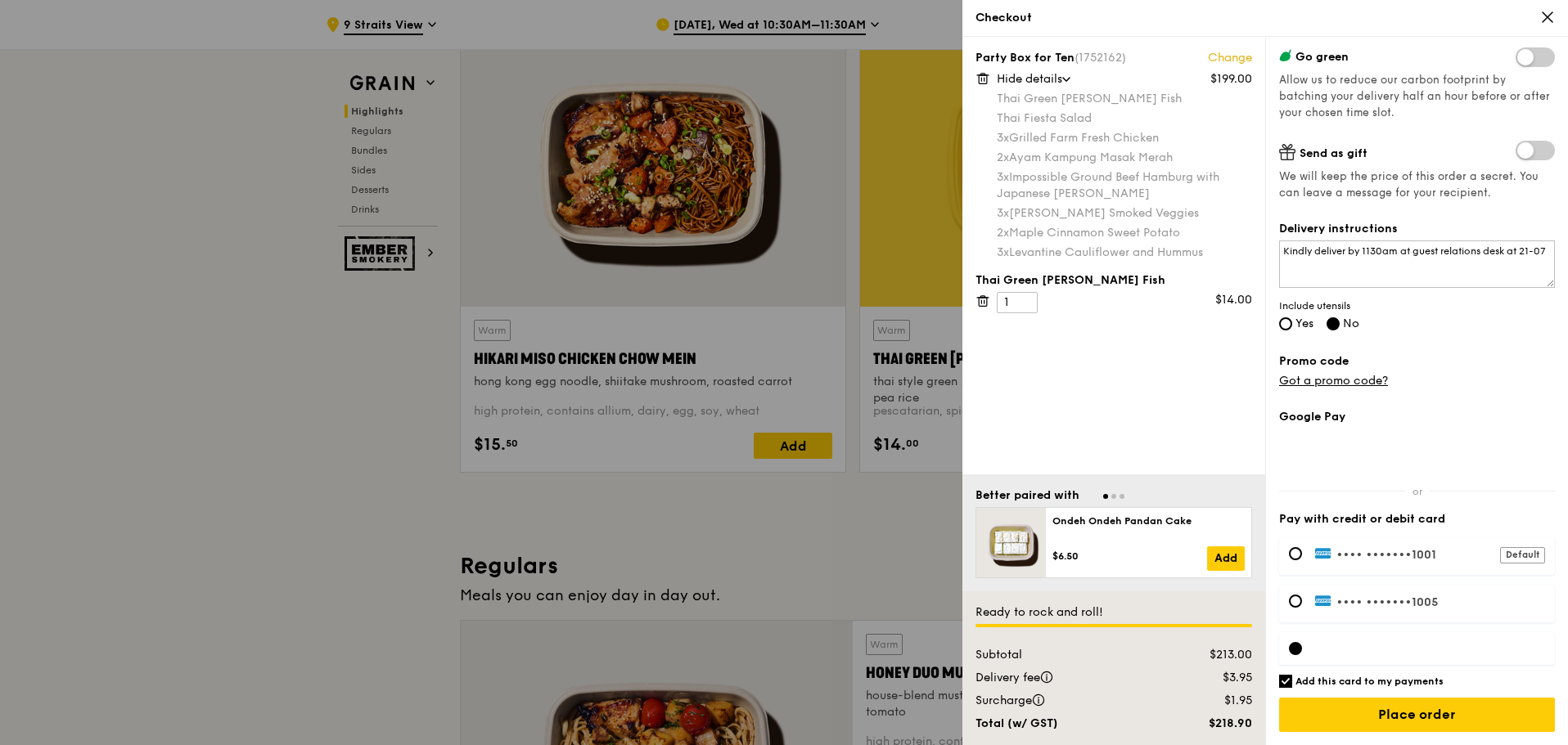
drag, startPoint x: 1383, startPoint y: 565, endPoint x: 1475, endPoint y: 390, distance: 197.7
click at [1475, 390] on div "Grain it forward Top up $10 to send a meal to someone in need. We work with our…" at bounding box center [1417, 106] width 276 height 695
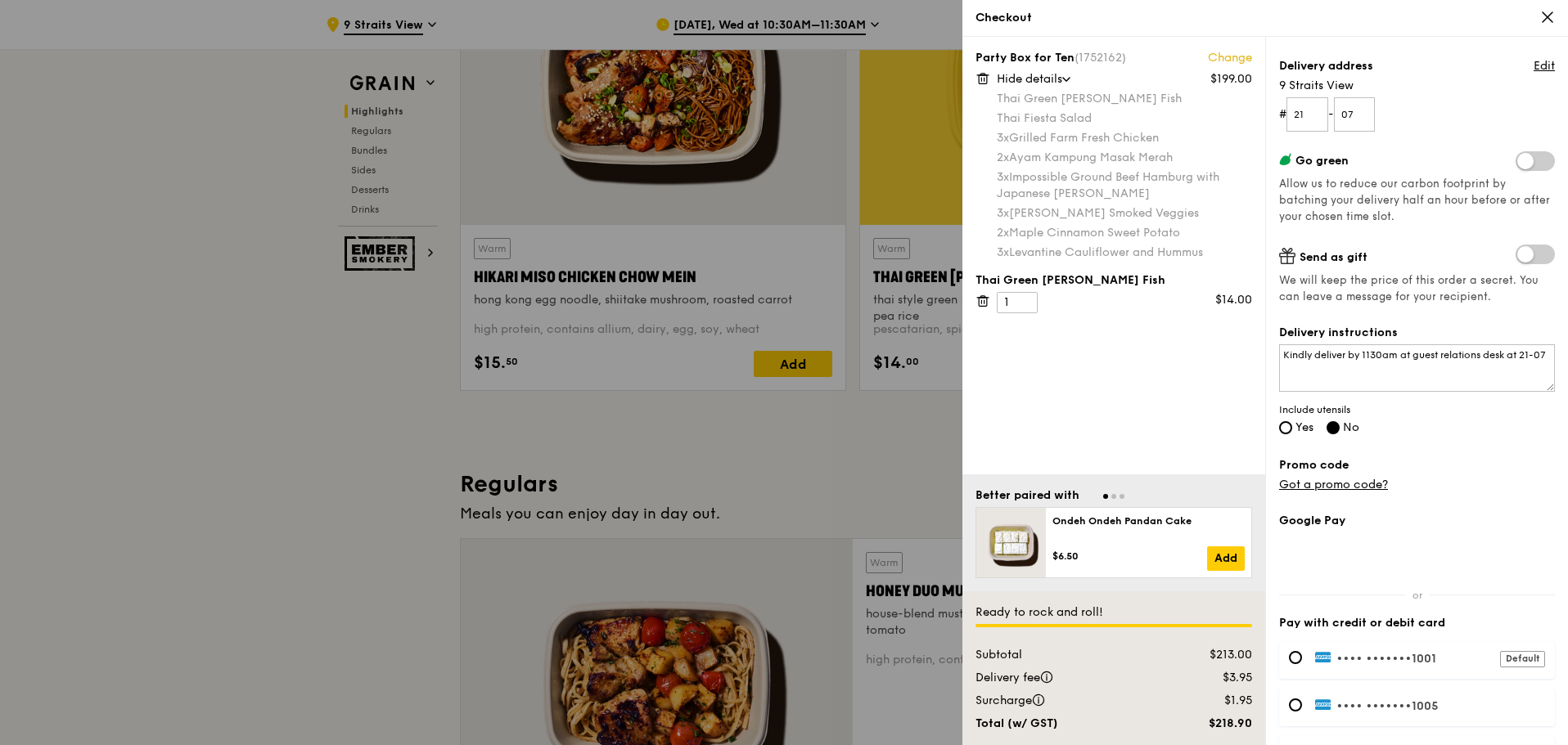
scroll to position [292, 0]
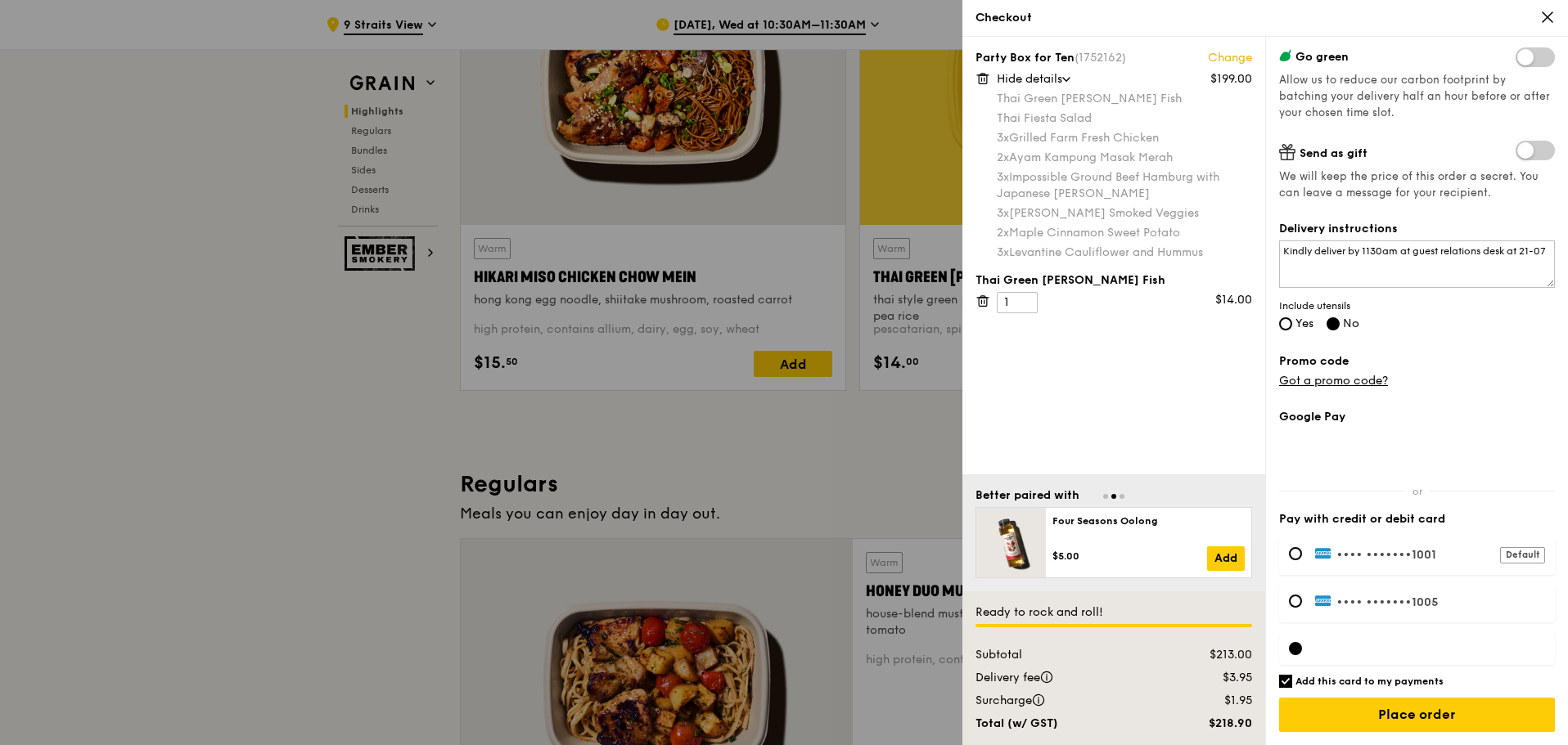
click at [1550, 18] on icon at bounding box center [1547, 17] width 14 height 14
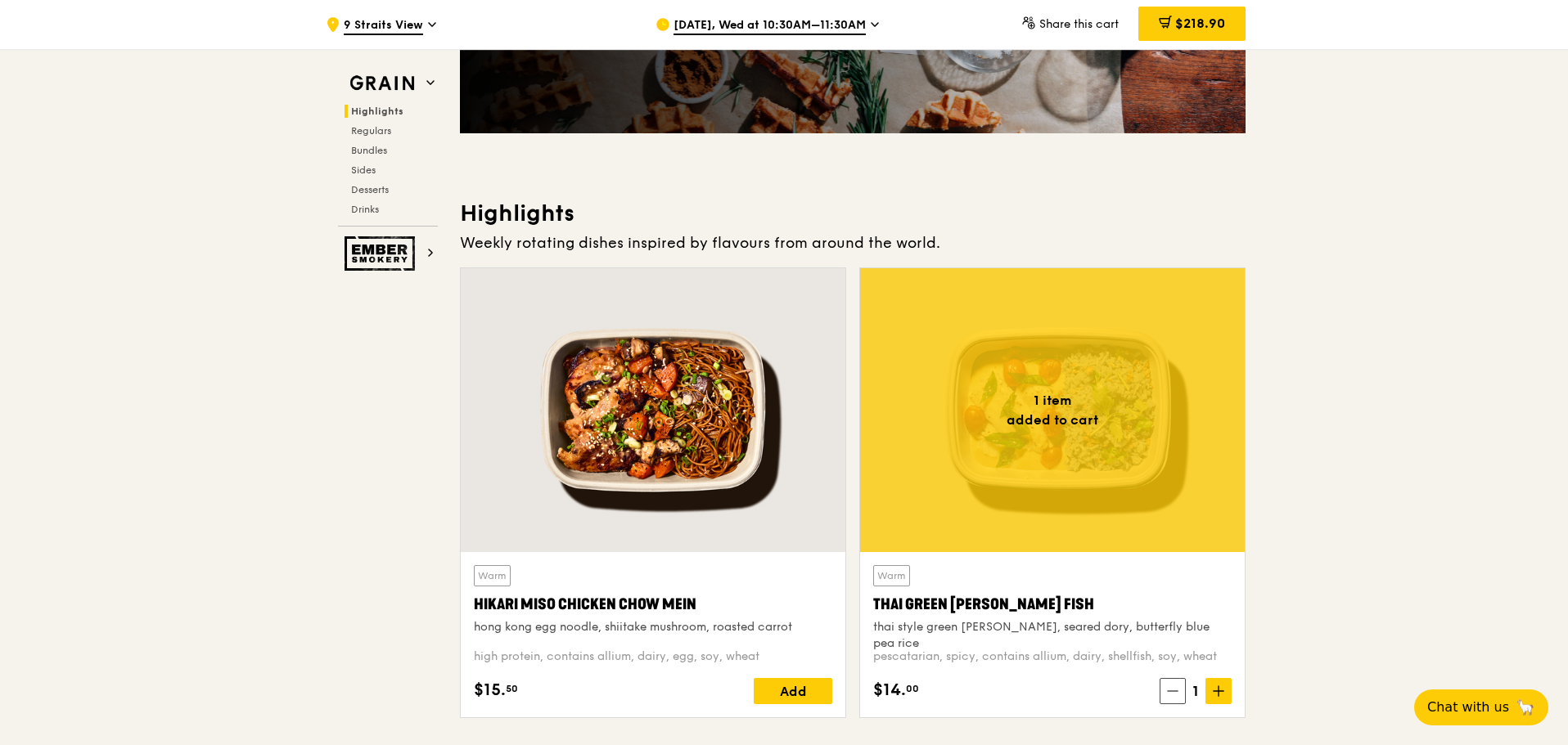
scroll to position [1, 0]
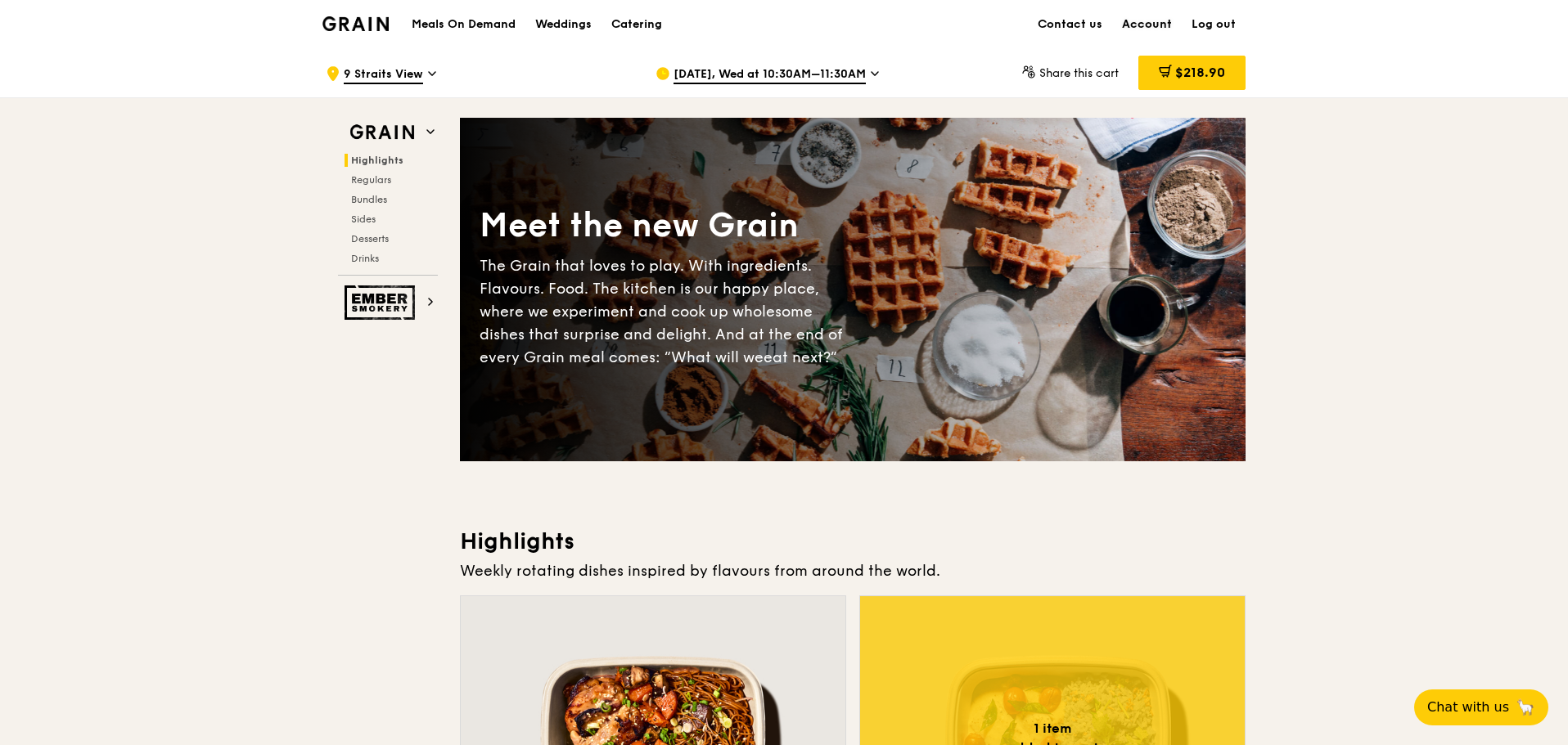
click at [1160, 22] on link "Account" at bounding box center [1147, 24] width 70 height 49
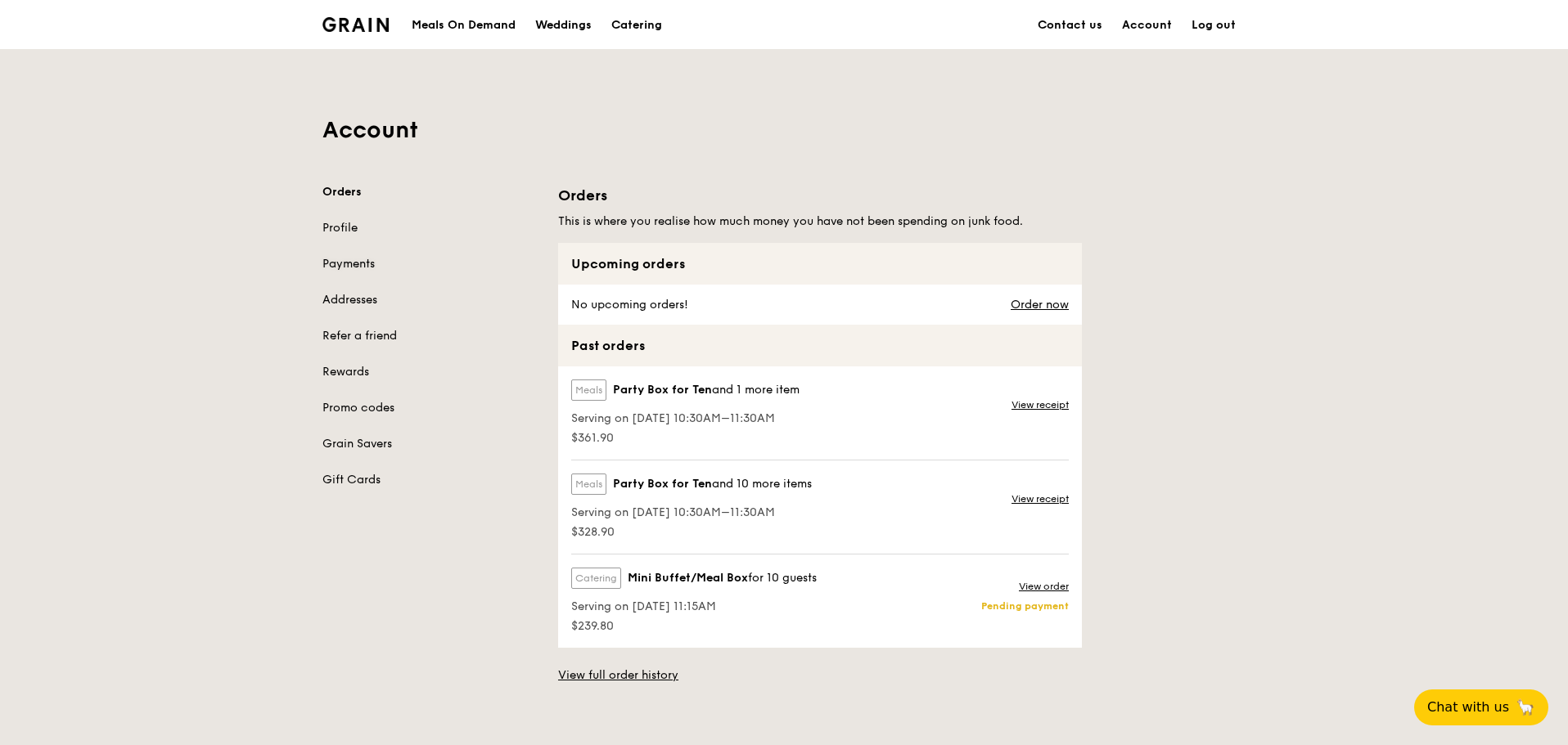
click at [344, 258] on link "Payments" at bounding box center [430, 264] width 216 height 16
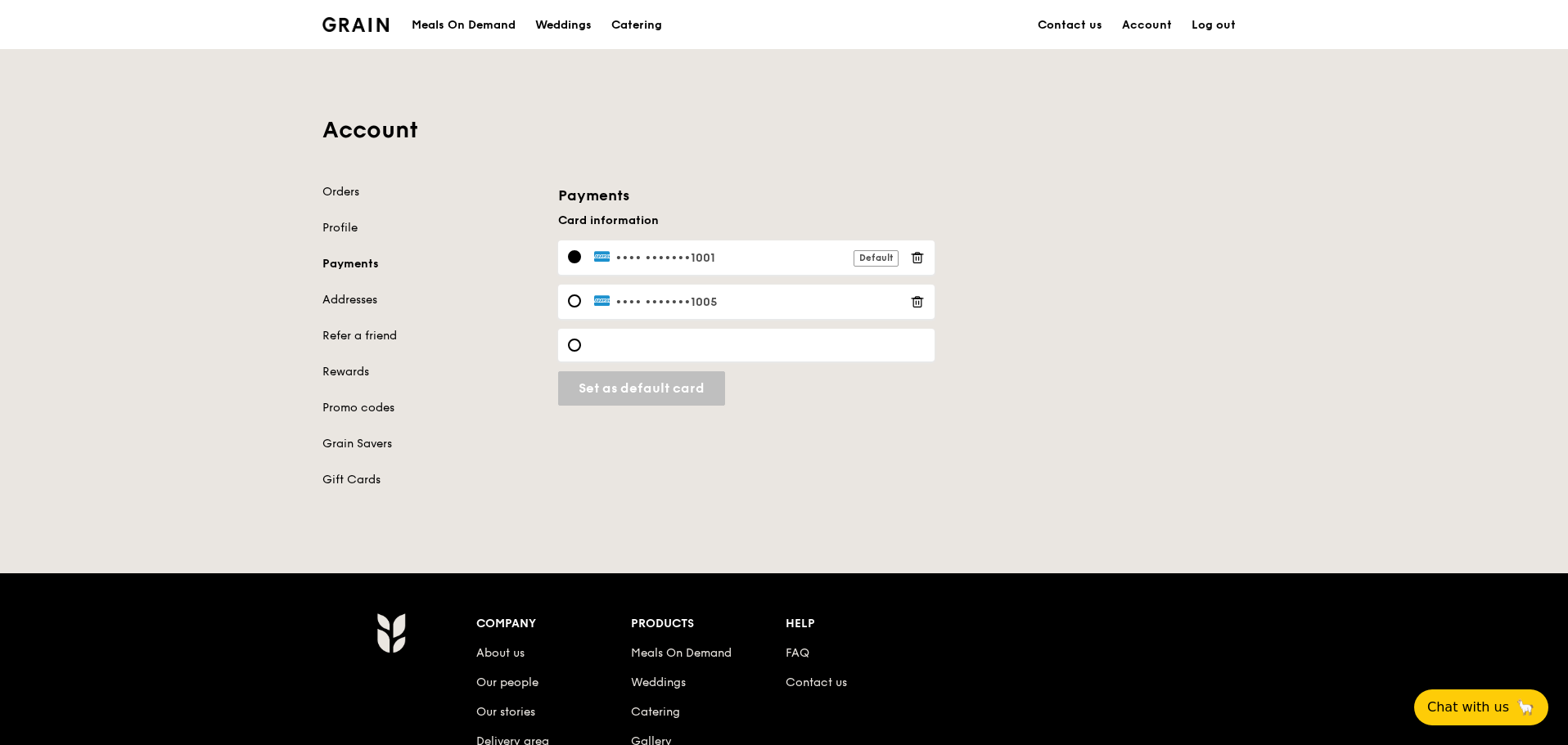
click at [917, 251] on icon at bounding box center [917, 257] width 14 height 14
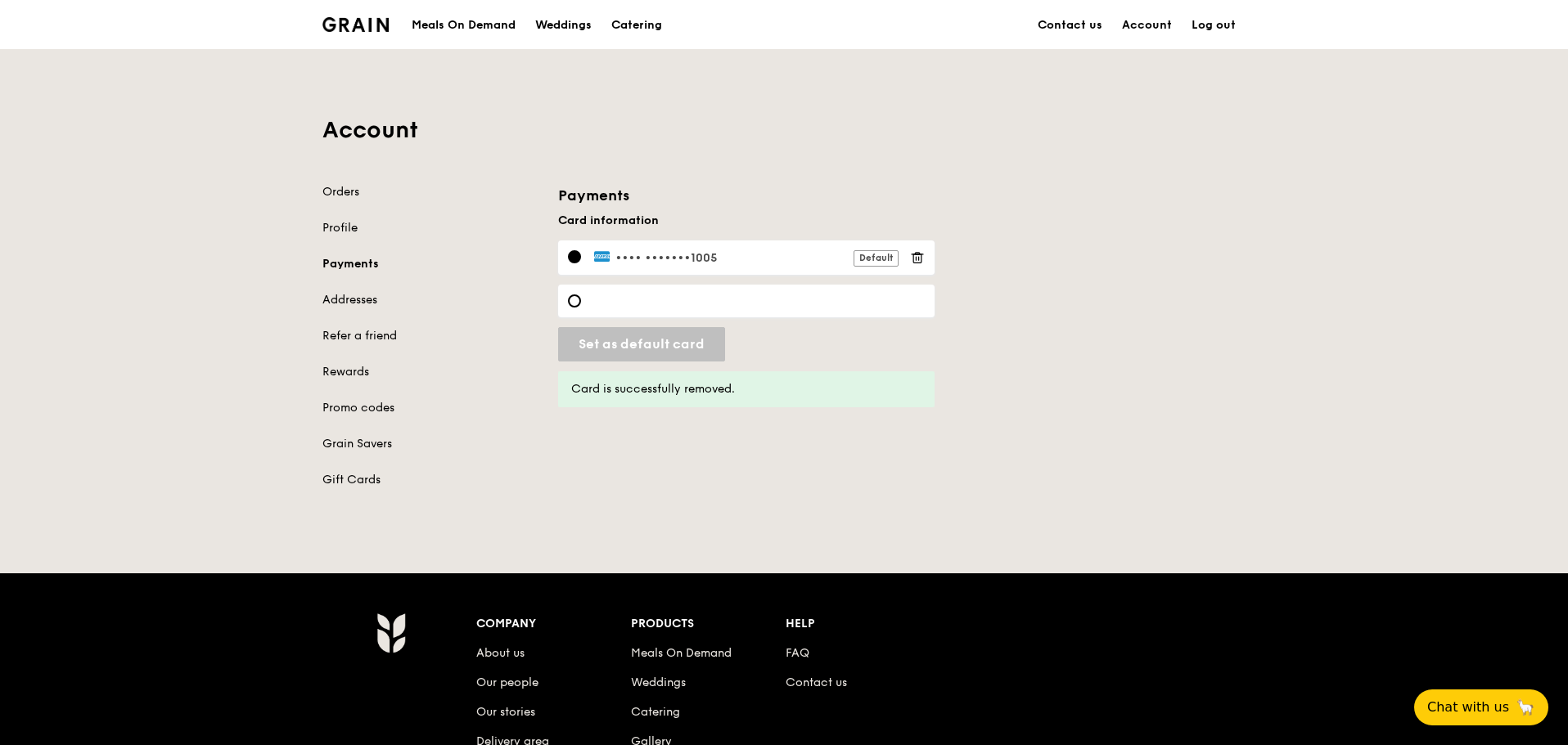
click at [918, 258] on icon at bounding box center [917, 257] width 14 height 14
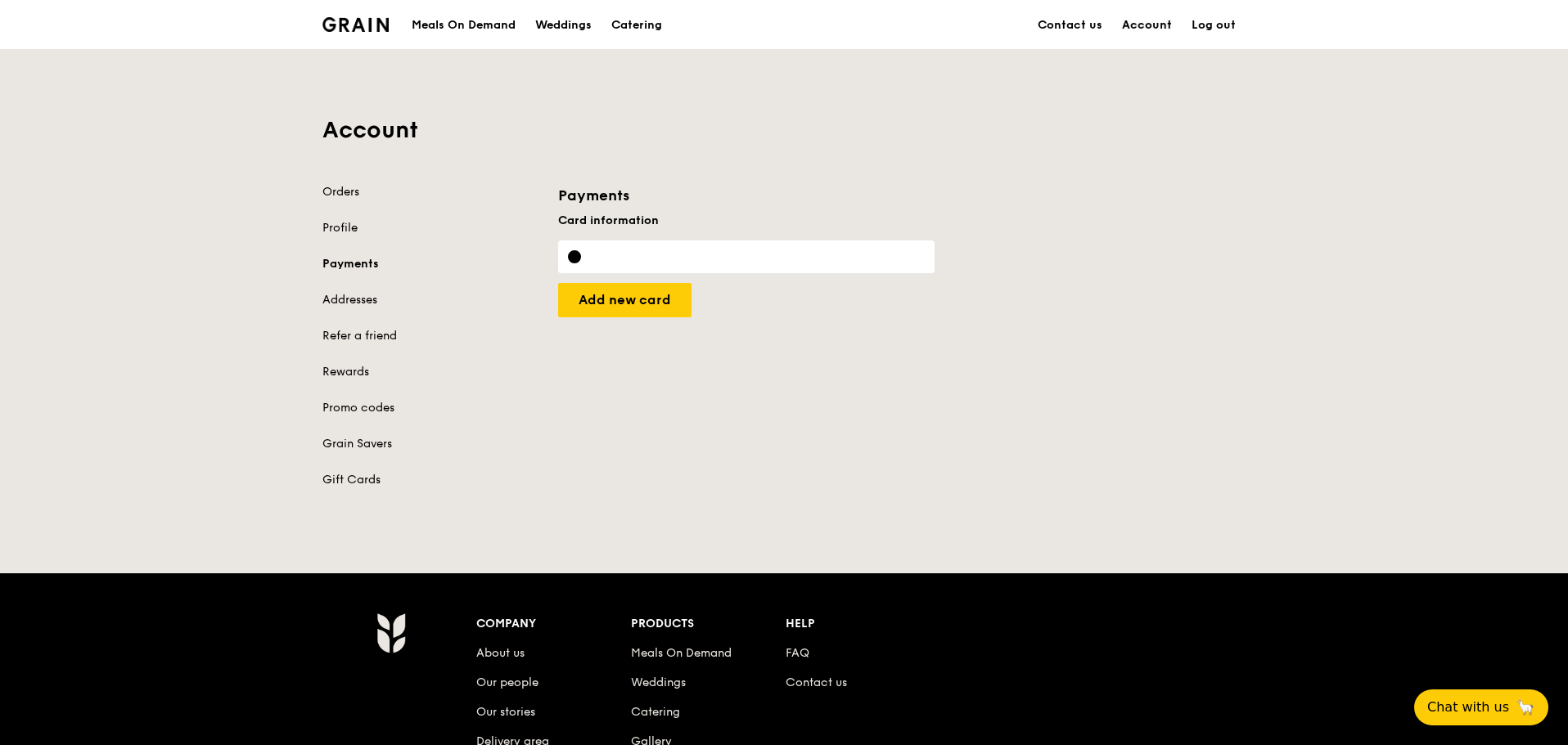
click at [1146, 28] on link "Account" at bounding box center [1147, 25] width 70 height 49
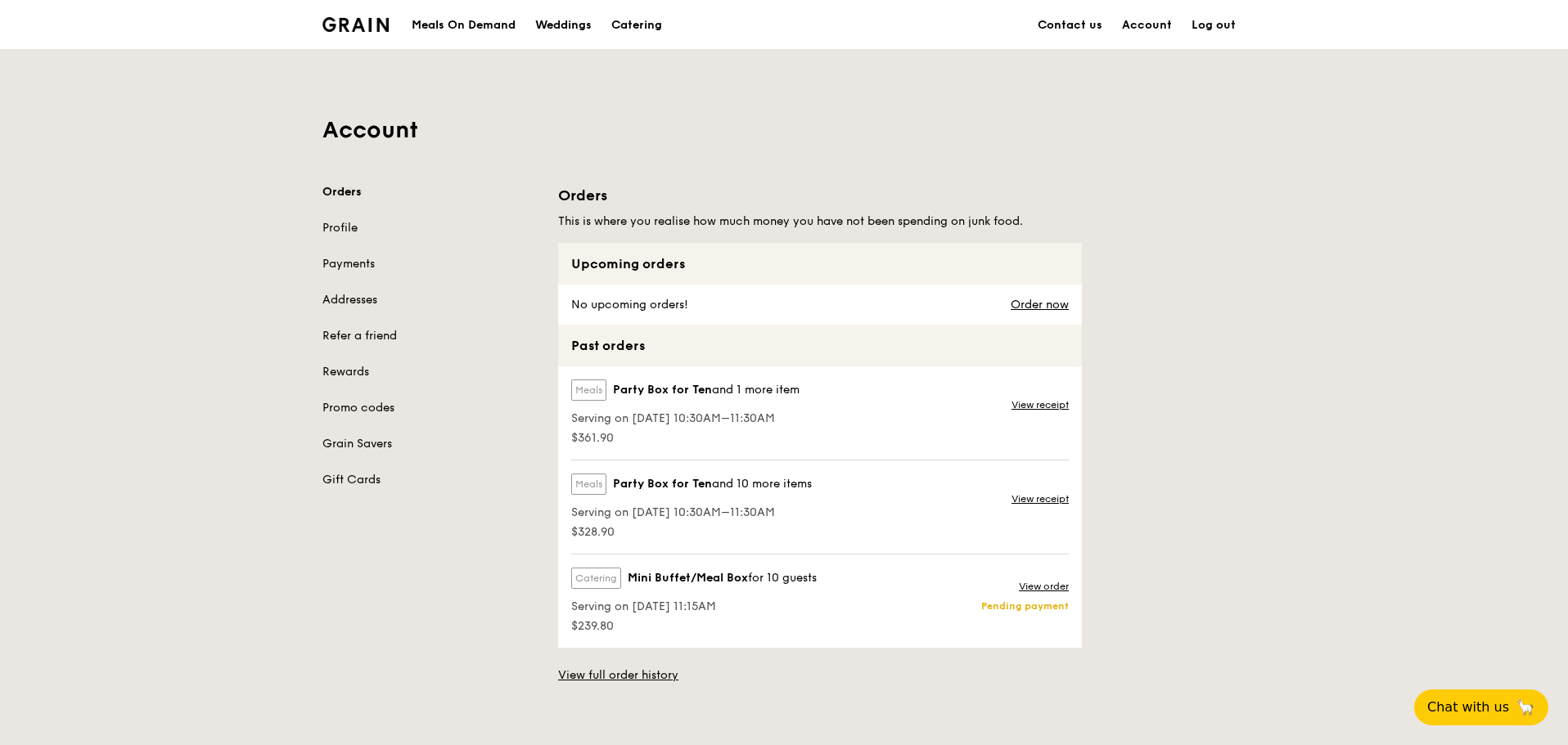
click at [341, 192] on link "Orders" at bounding box center [430, 192] width 216 height 16
click at [484, 25] on div "Meals On Demand" at bounding box center [463, 25] width 104 height 49
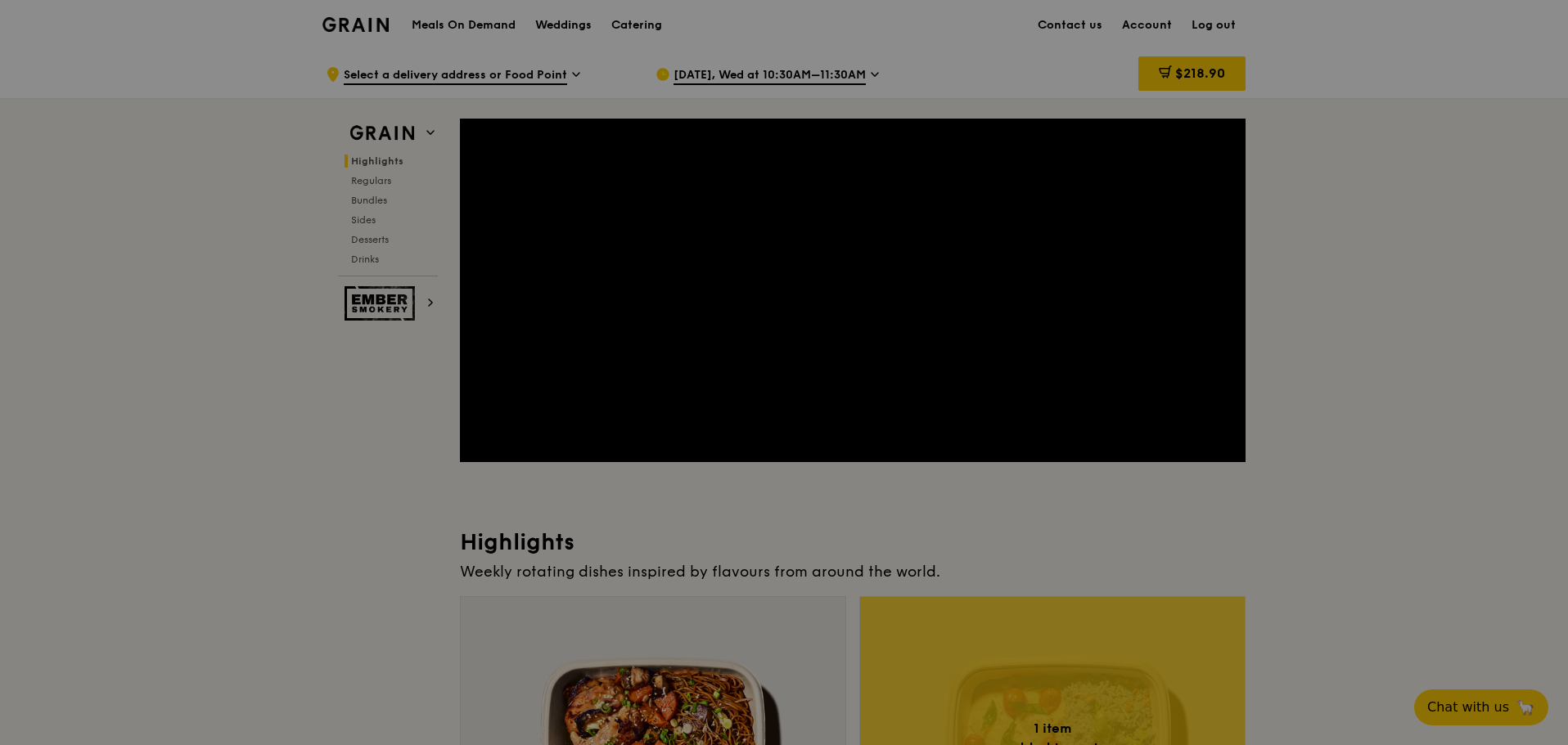
type textarea "Kindly deliver by 1130am at guest relations desk at 21-07"
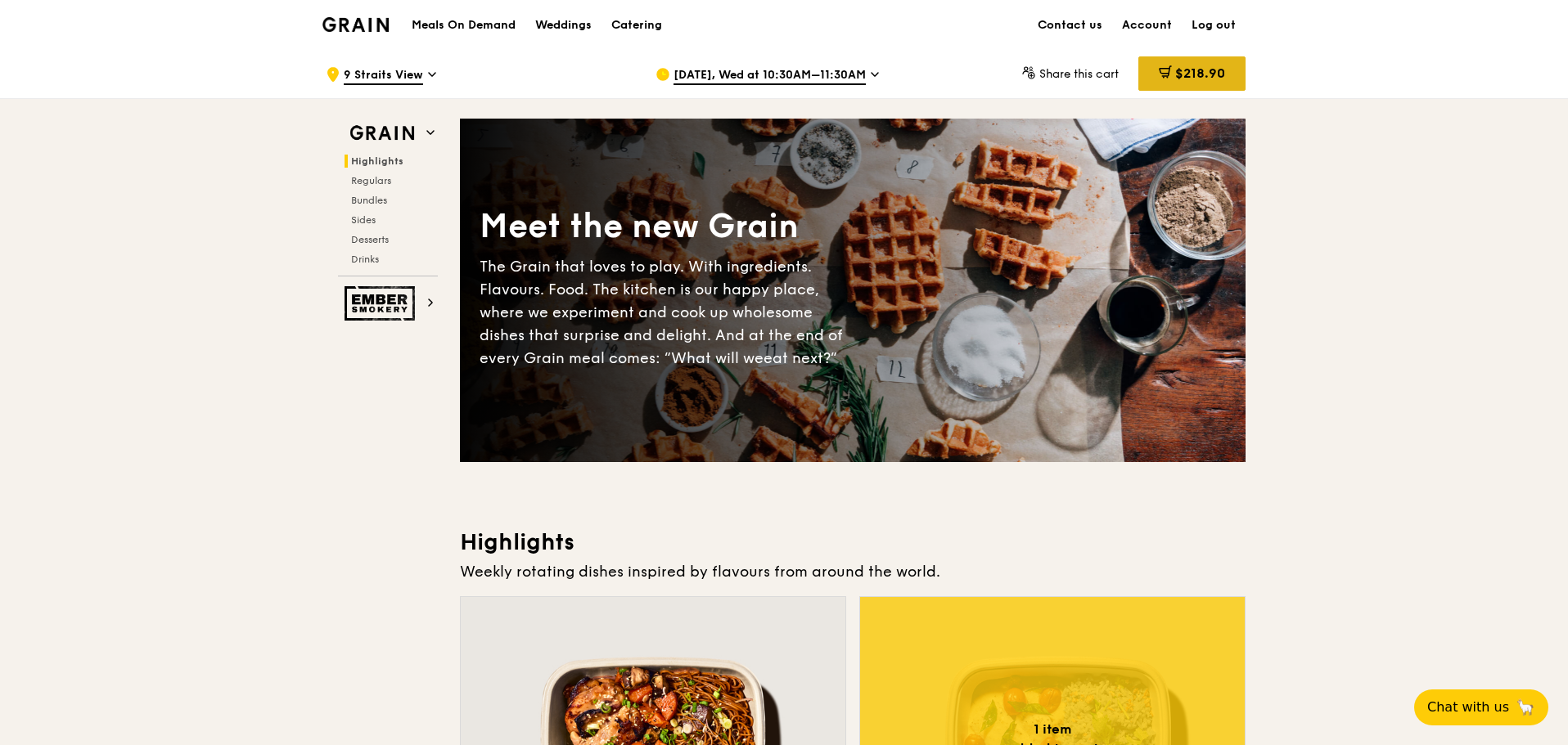
click at [1183, 76] on span "$218.90" at bounding box center [1200, 73] width 50 height 15
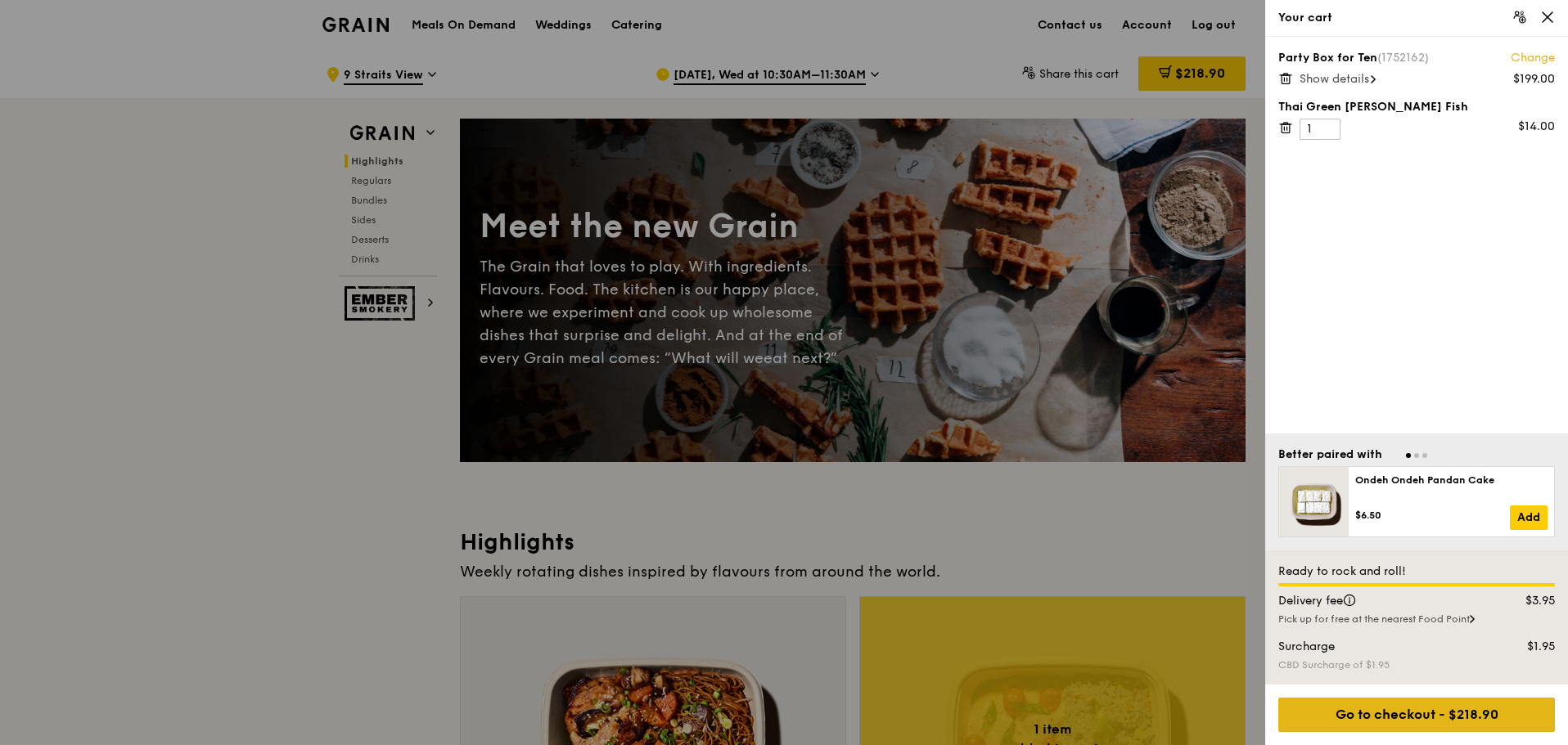
click at [1431, 713] on div "Go to checkout - $218.90" at bounding box center [1416, 715] width 277 height 34
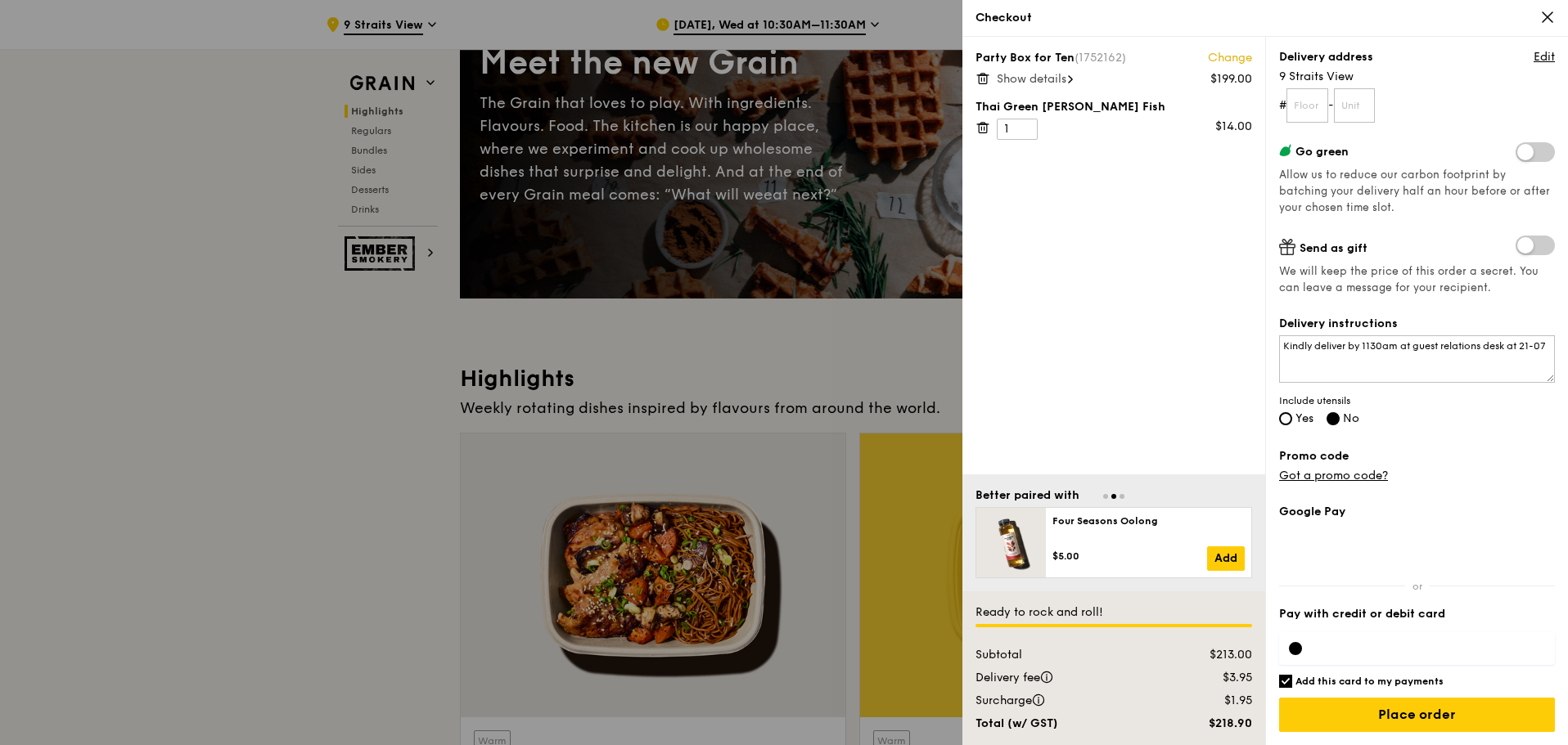
scroll to position [164, 0]
click at [1346, 711] on input "Place order" at bounding box center [1417, 715] width 276 height 34
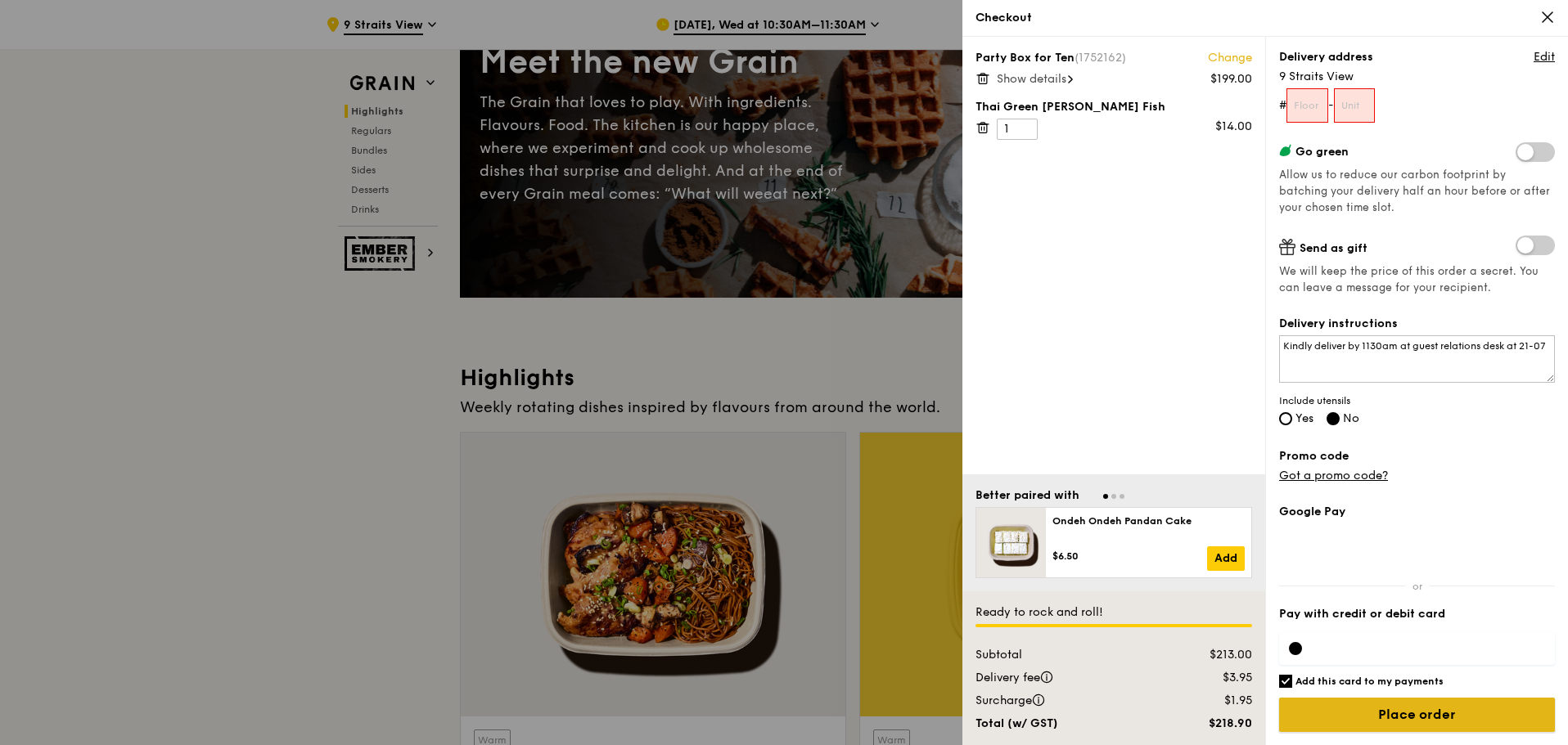
click at [1395, 711] on input "Place order" at bounding box center [1417, 715] width 276 height 34
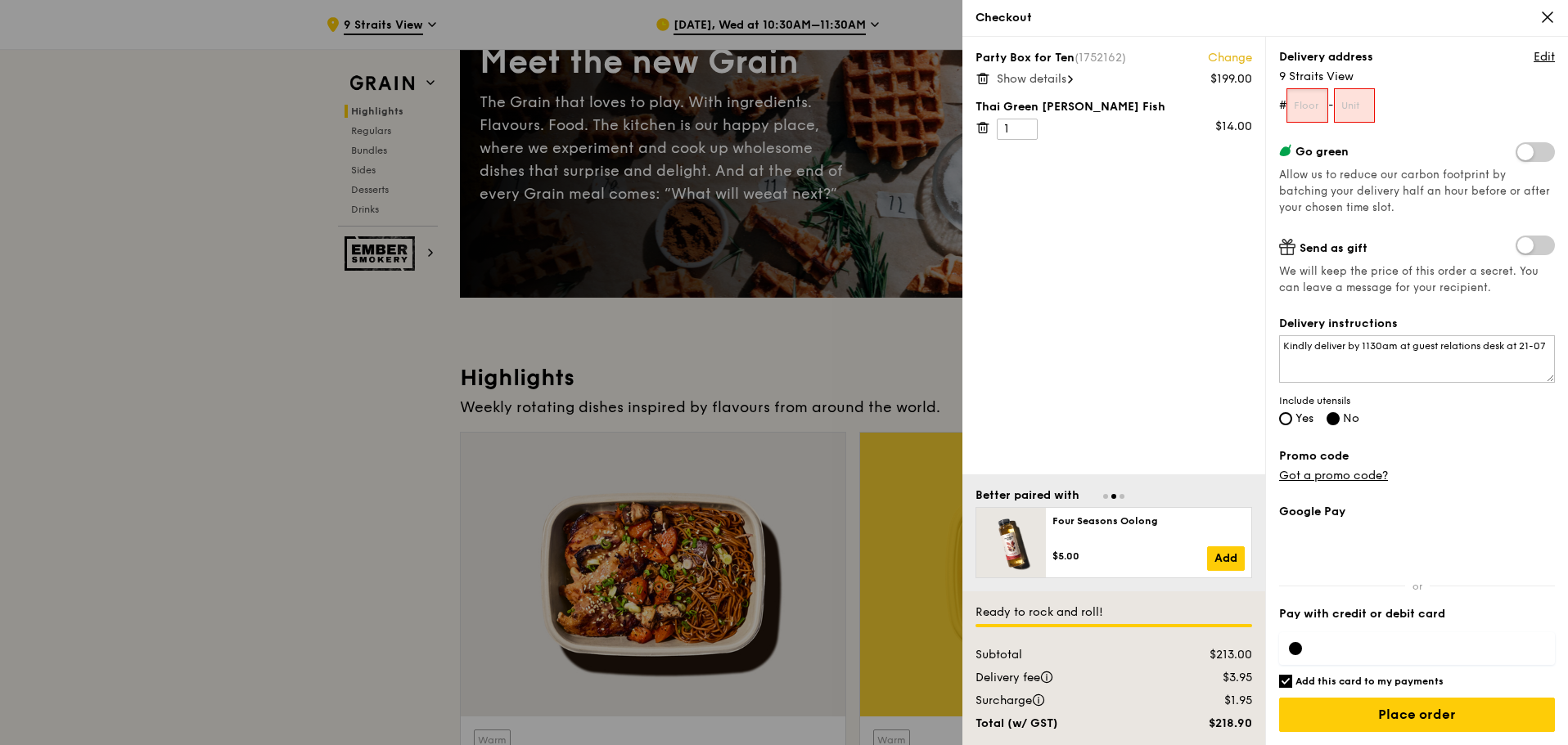
click at [1307, 99] on input "text" at bounding box center [1307, 106] width 42 height 34
type input "21"
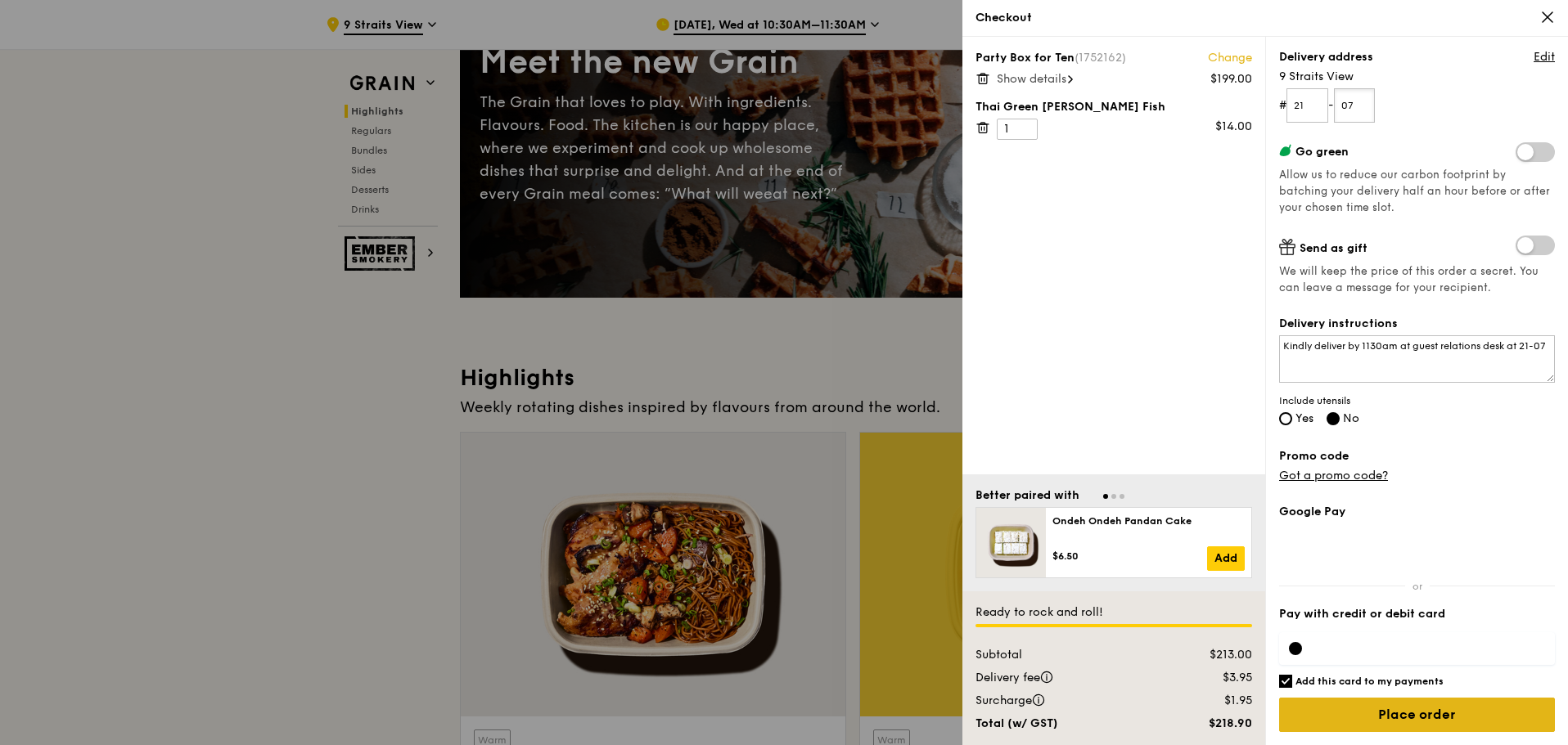
type input "07"
click at [1357, 718] on input "Place order" at bounding box center [1417, 715] width 276 height 34
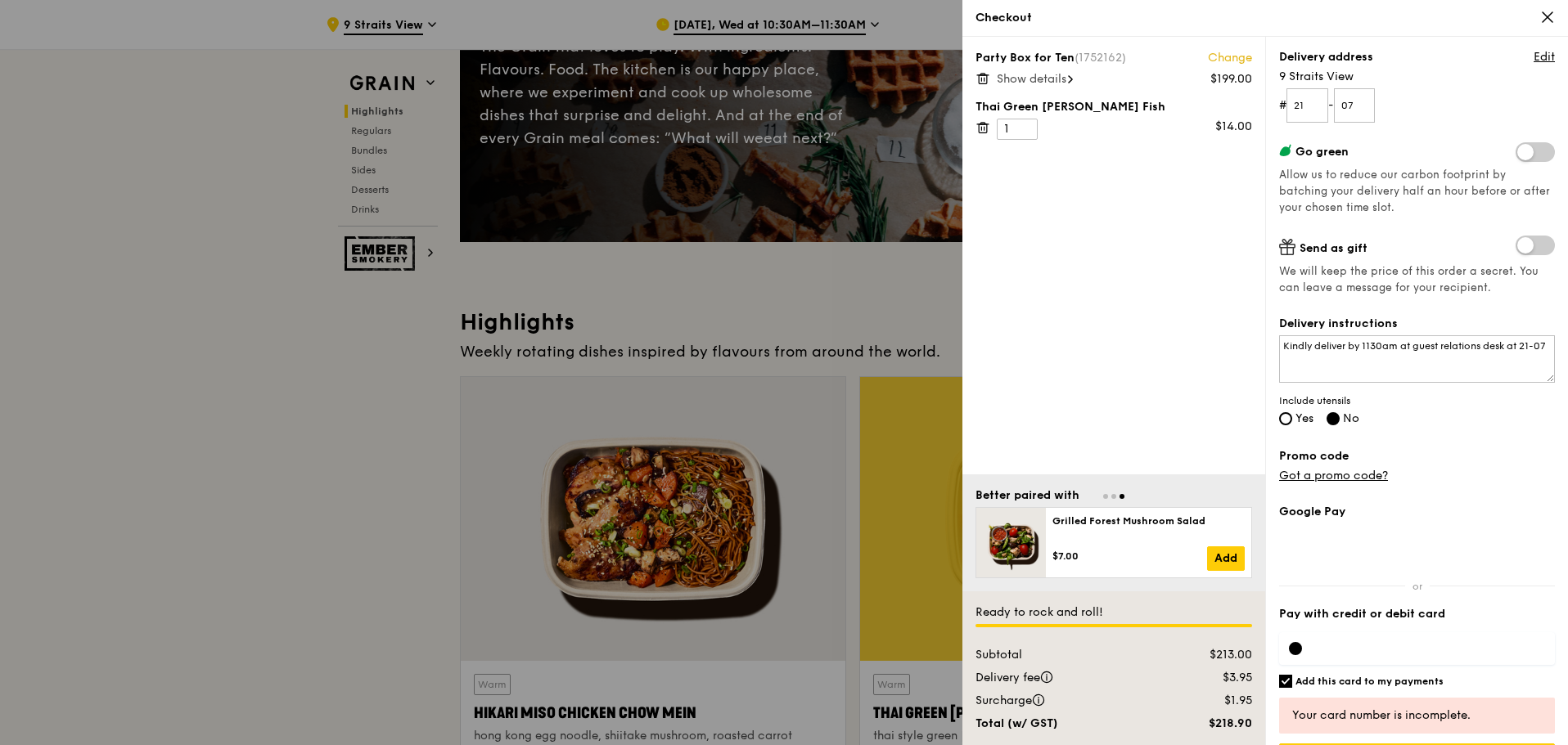
scroll to position [245, 0]
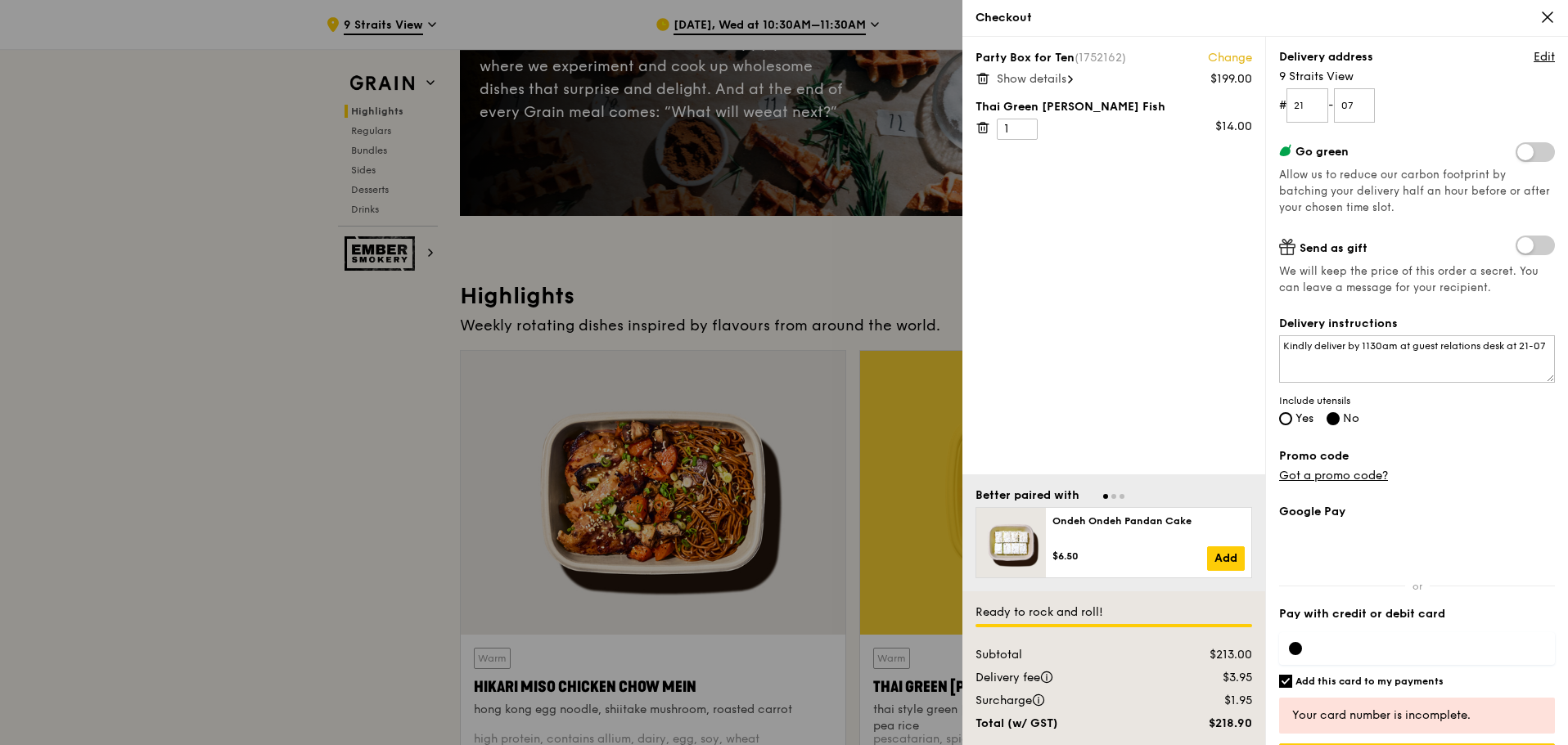
click at [1438, 469] on div "Promo code Got a promo code?" at bounding box center [1417, 466] width 276 height 36
click at [103, 260] on div at bounding box center [784, 372] width 1568 height 745
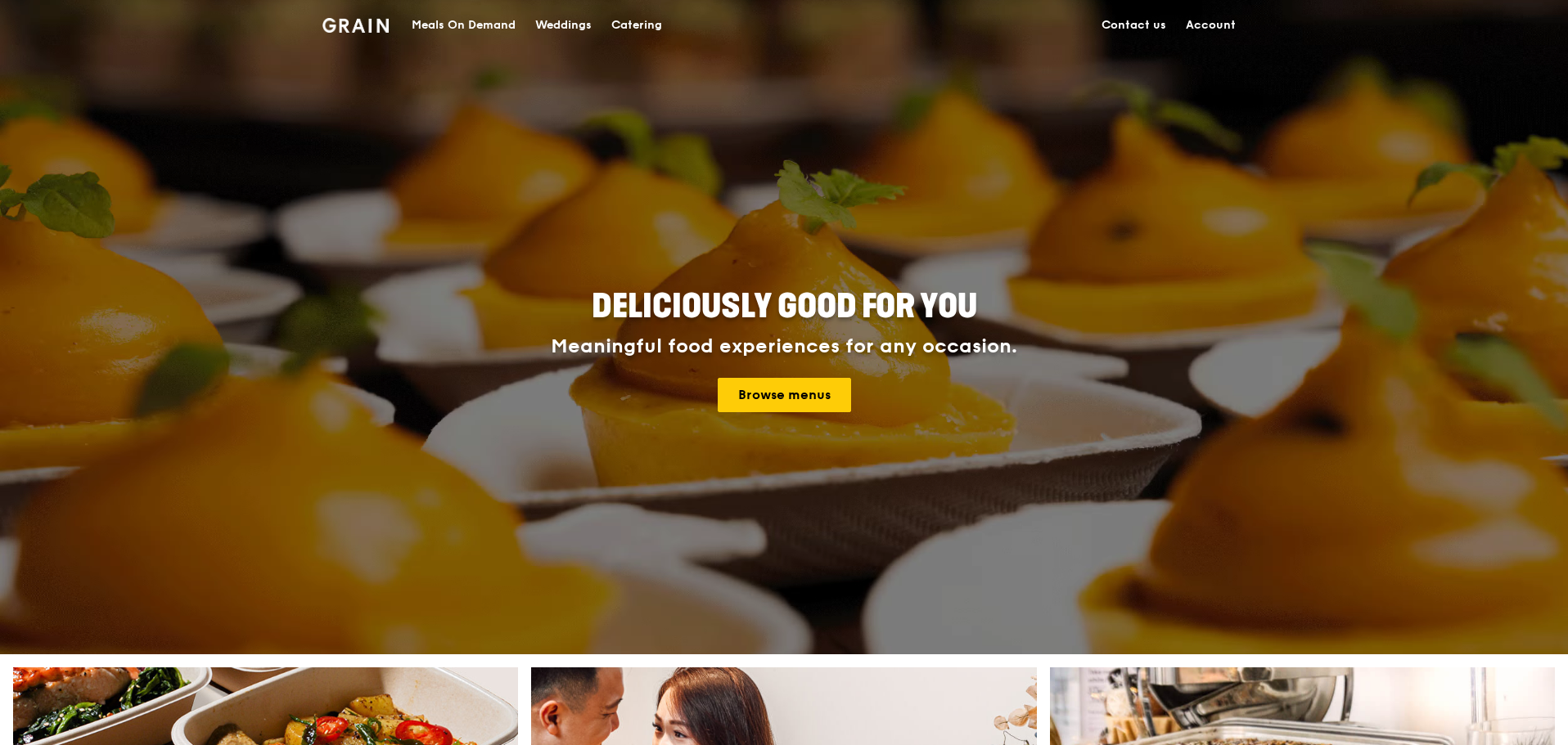
click at [1190, 26] on link "Account" at bounding box center [1210, 25] width 70 height 49
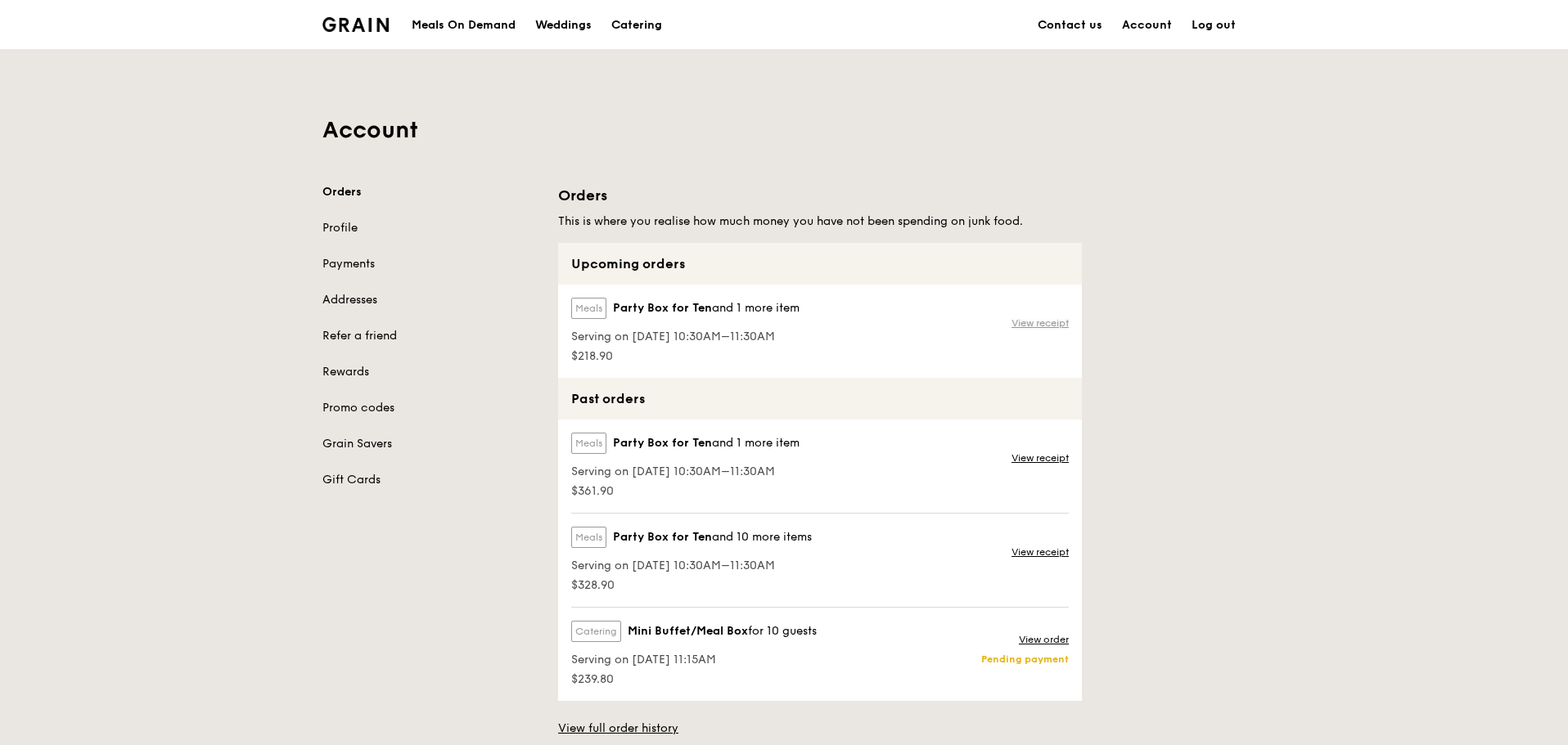
click at [1027, 329] on link "View receipt" at bounding box center [1040, 322] width 57 height 13
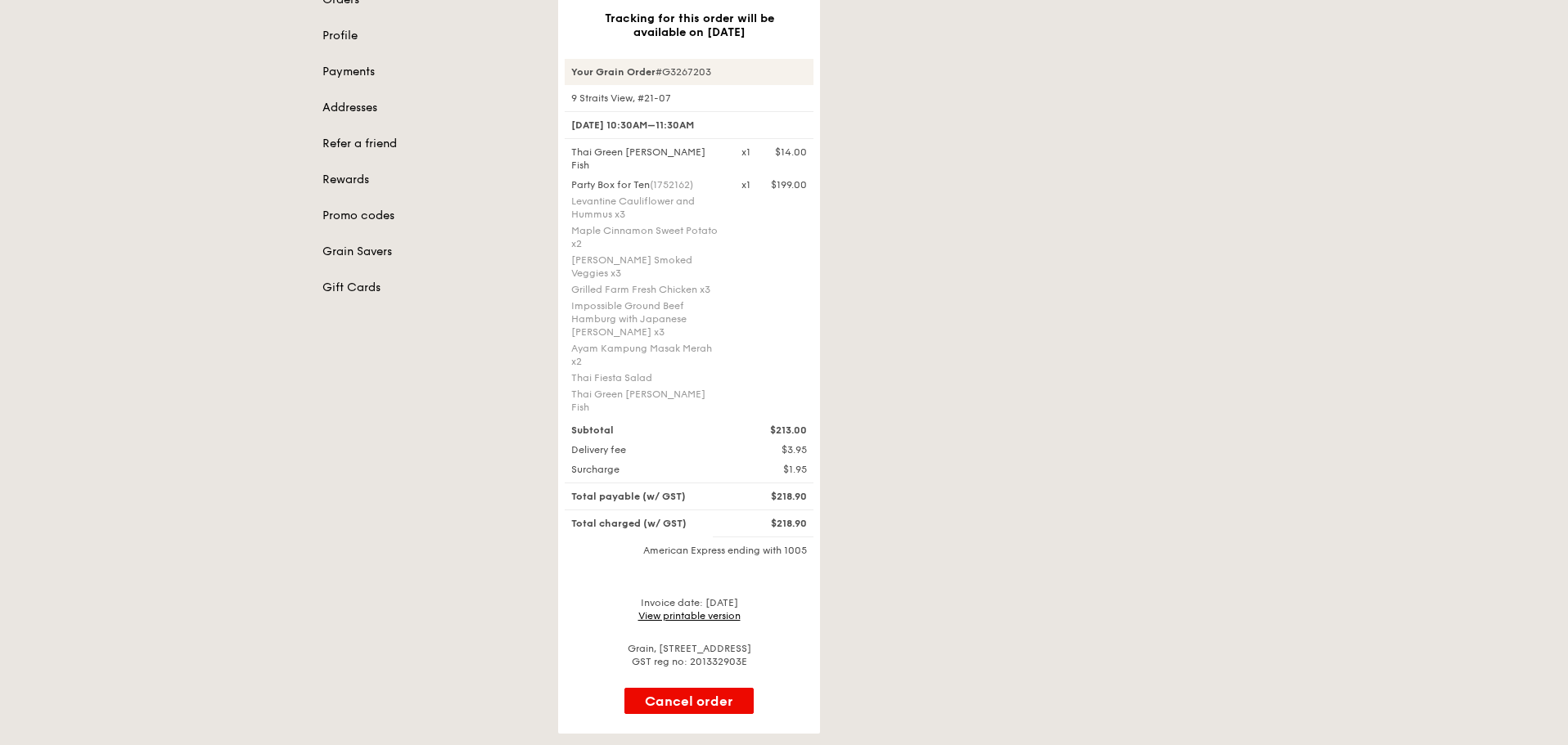
scroll to position [164, 0]
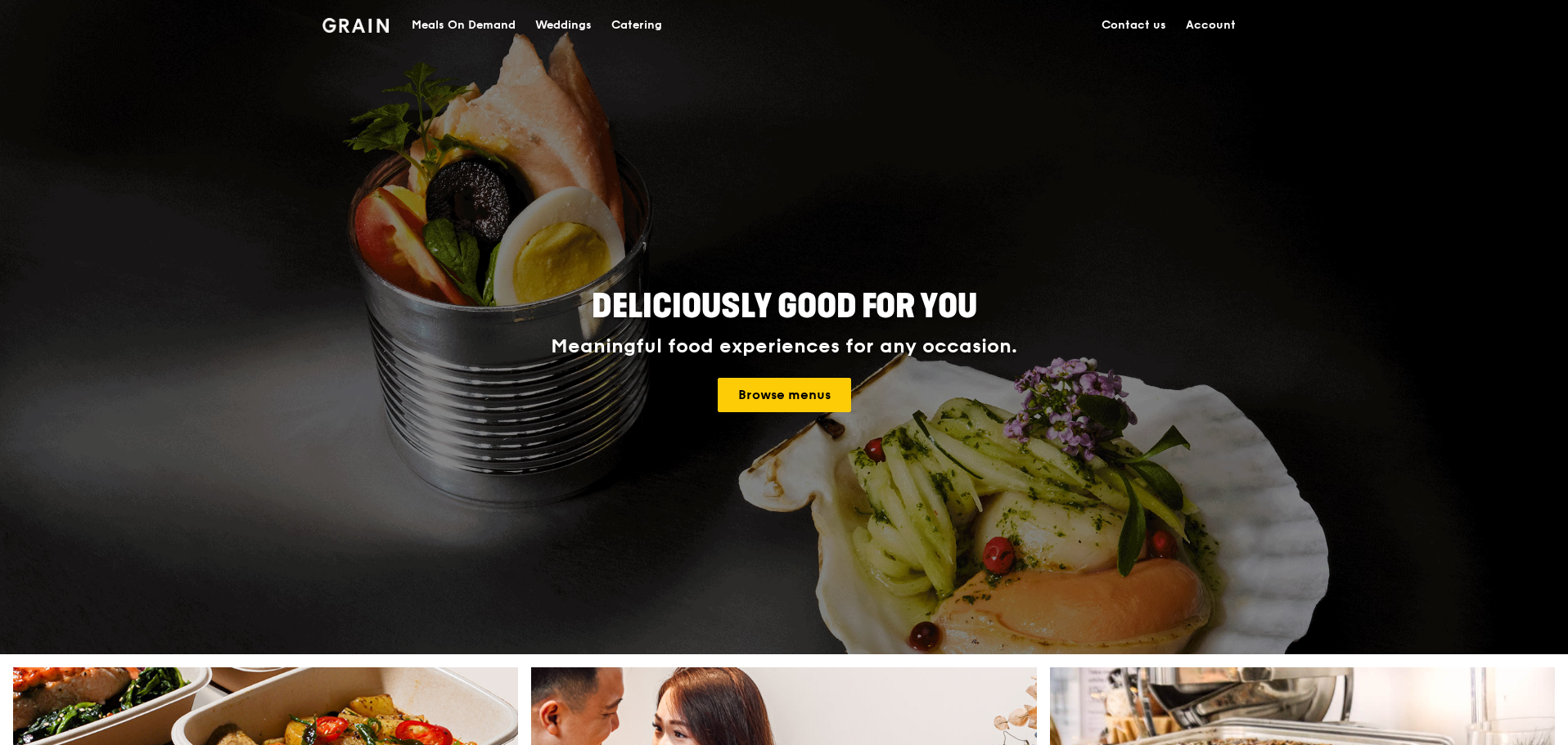
click at [1201, 16] on link "Account" at bounding box center [1210, 25] width 70 height 49
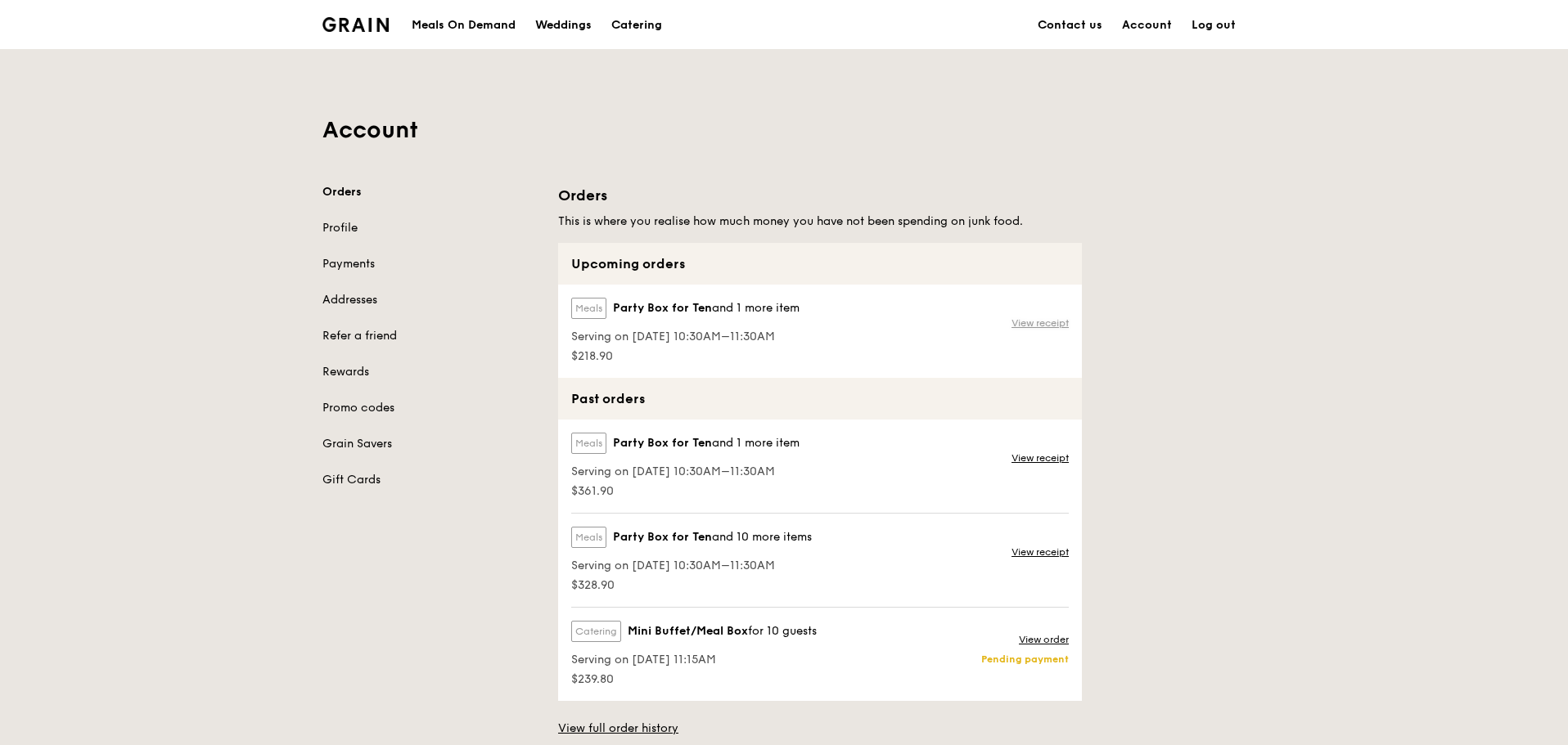
click at [1033, 320] on link "View receipt" at bounding box center [1040, 322] width 57 height 13
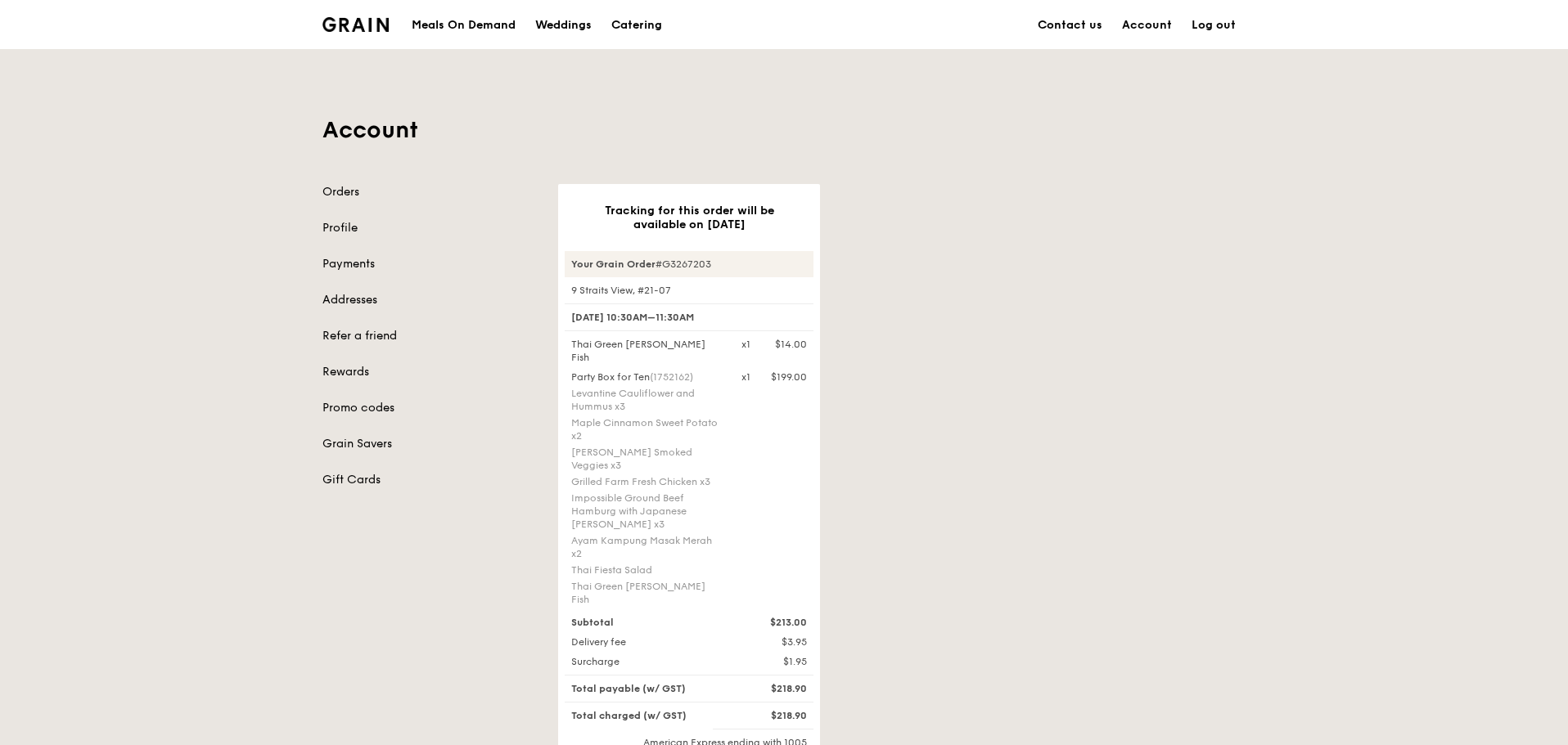
click at [458, 28] on div "Meals On Demand" at bounding box center [463, 25] width 104 height 49
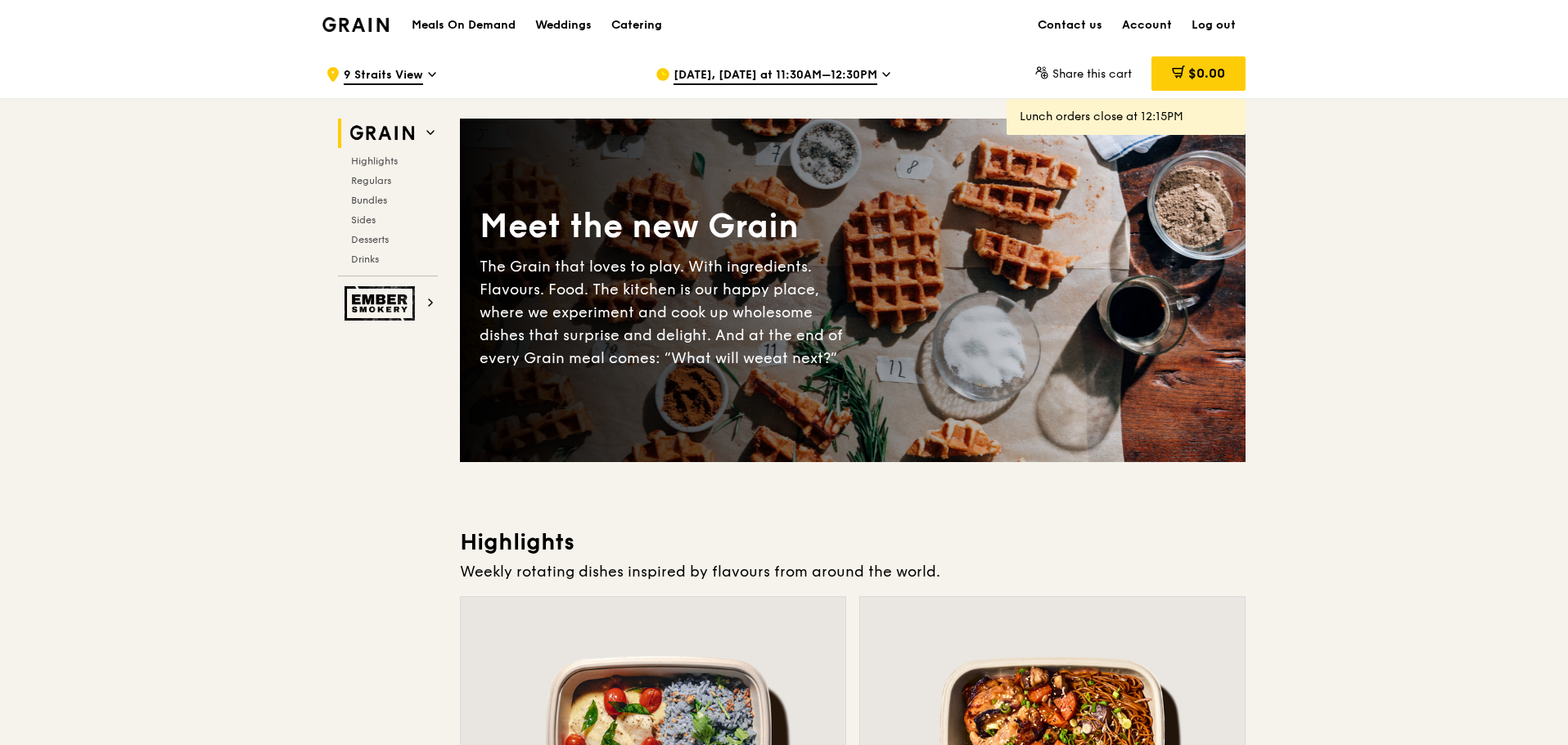
click at [811, 77] on span "Aug 11, Today at 11:30AM–12:30PM" at bounding box center [775, 76] width 203 height 18
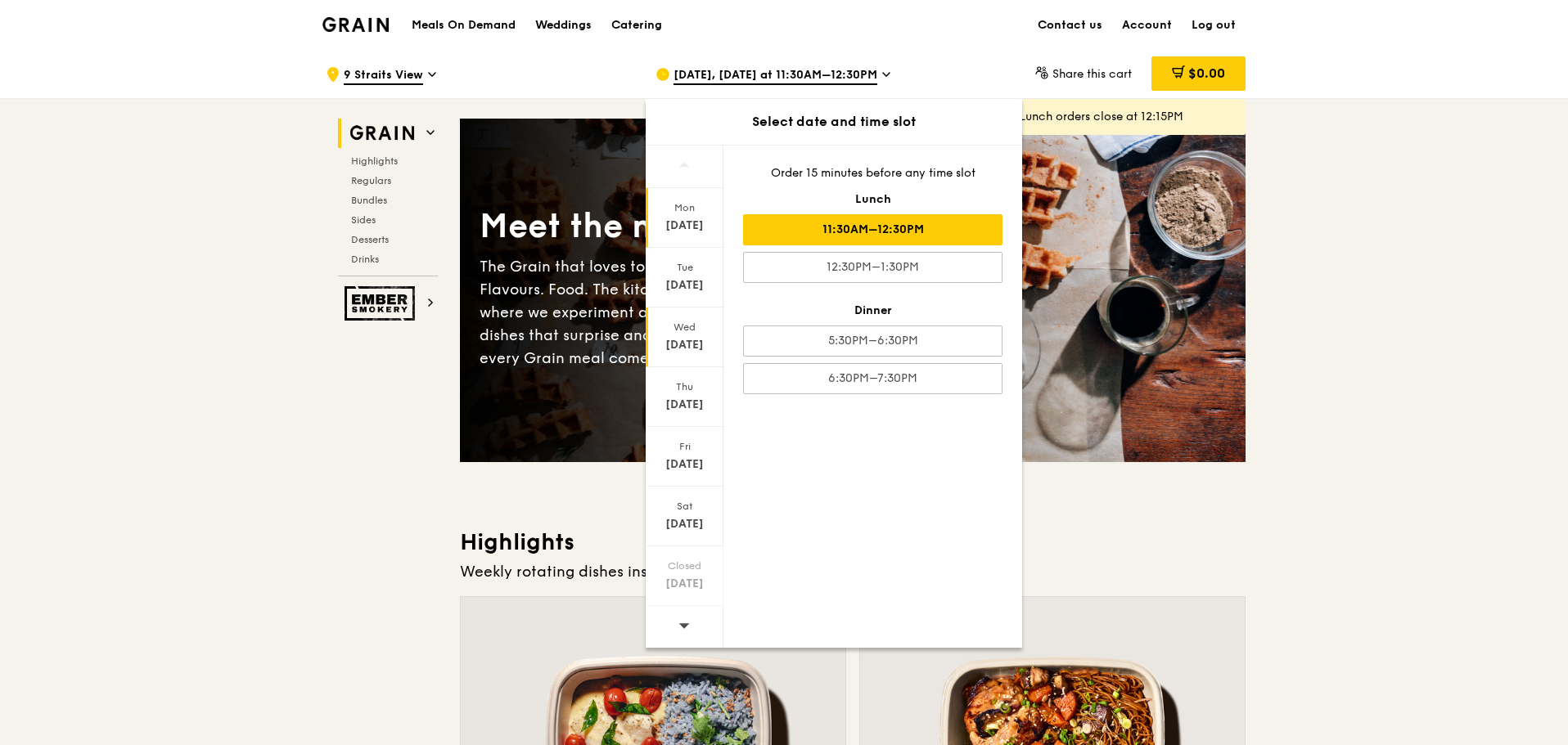
click at [680, 355] on div "Wed Aug 13" at bounding box center [685, 337] width 78 height 60
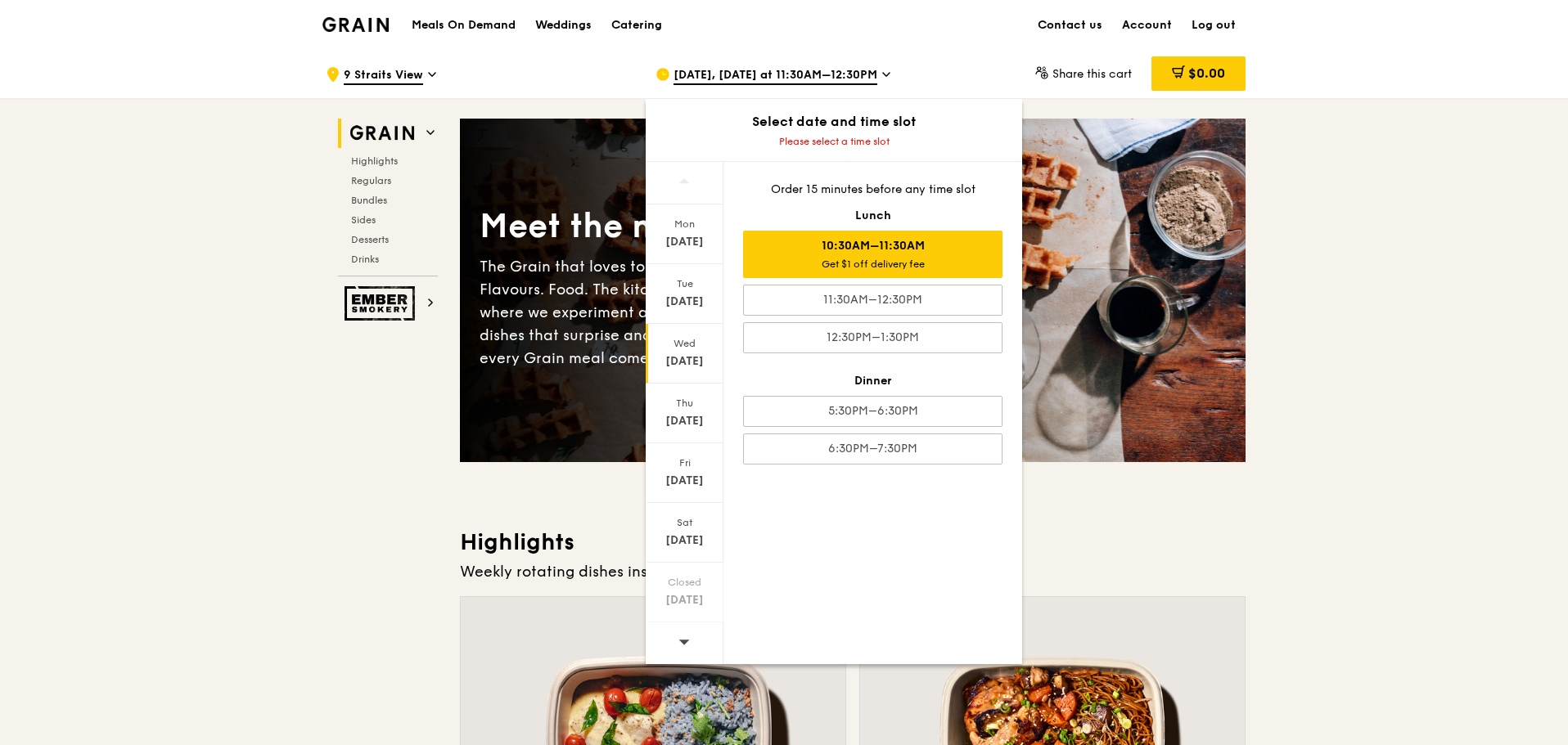
click at [845, 262] on div "Get $1 off delivery fee" at bounding box center [872, 264] width 245 height 13
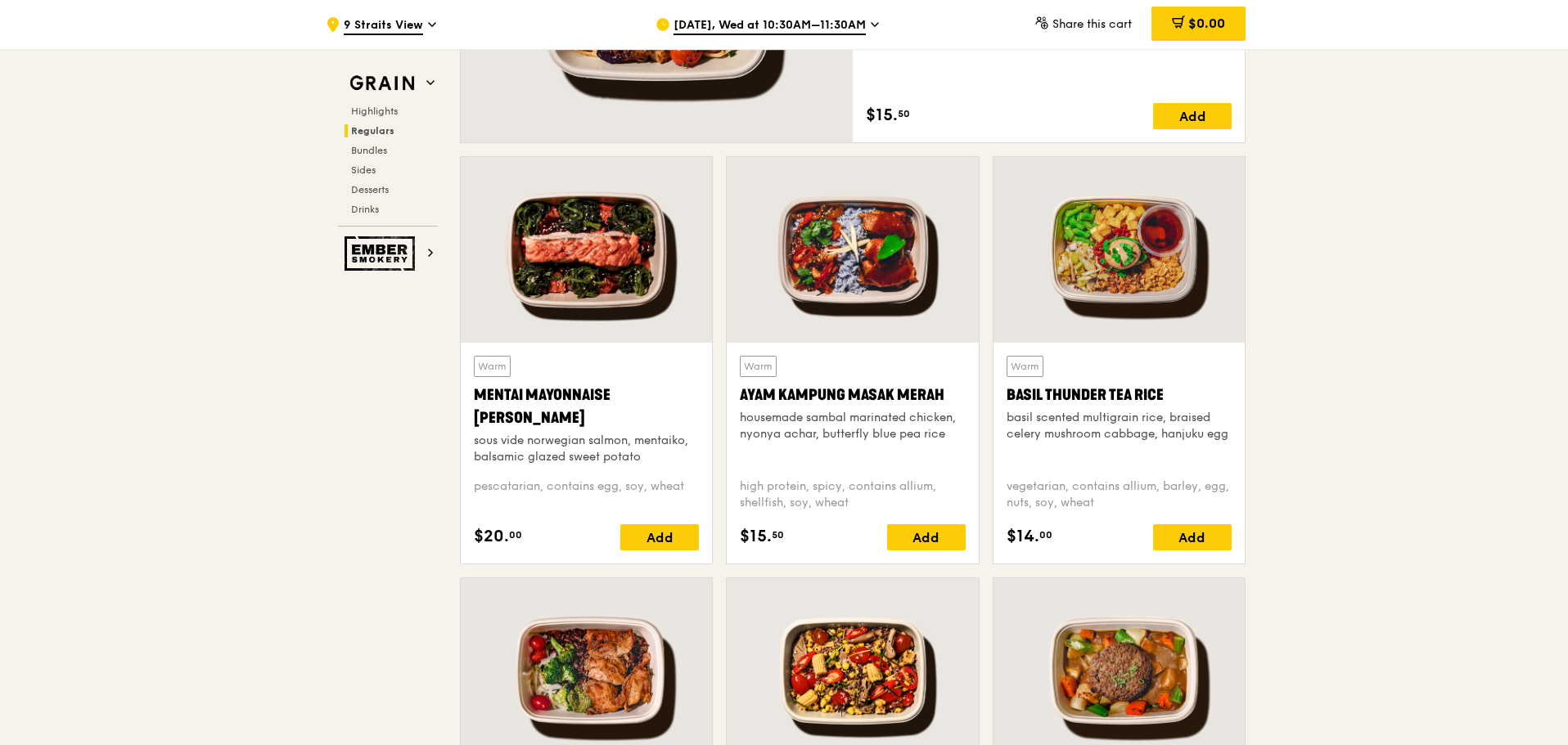
scroll to position [1308, 0]
